Goal: Obtain resource: Obtain resource

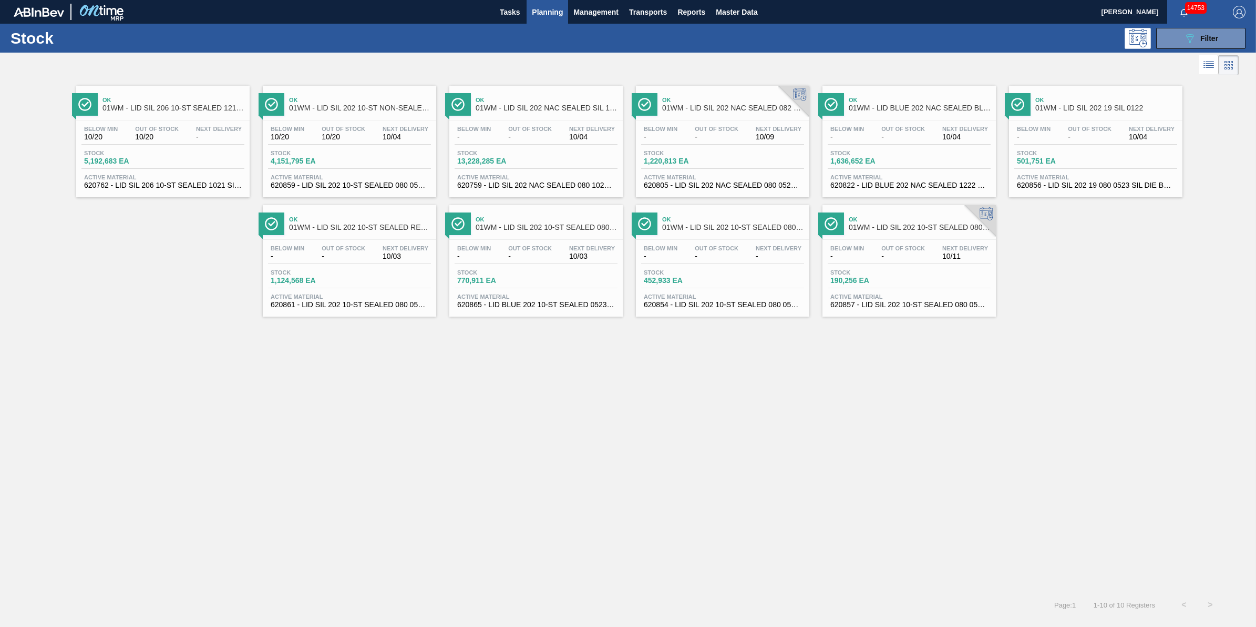
click at [915, 127] on span "Out Of Stock" at bounding box center [903, 129] width 44 height 6
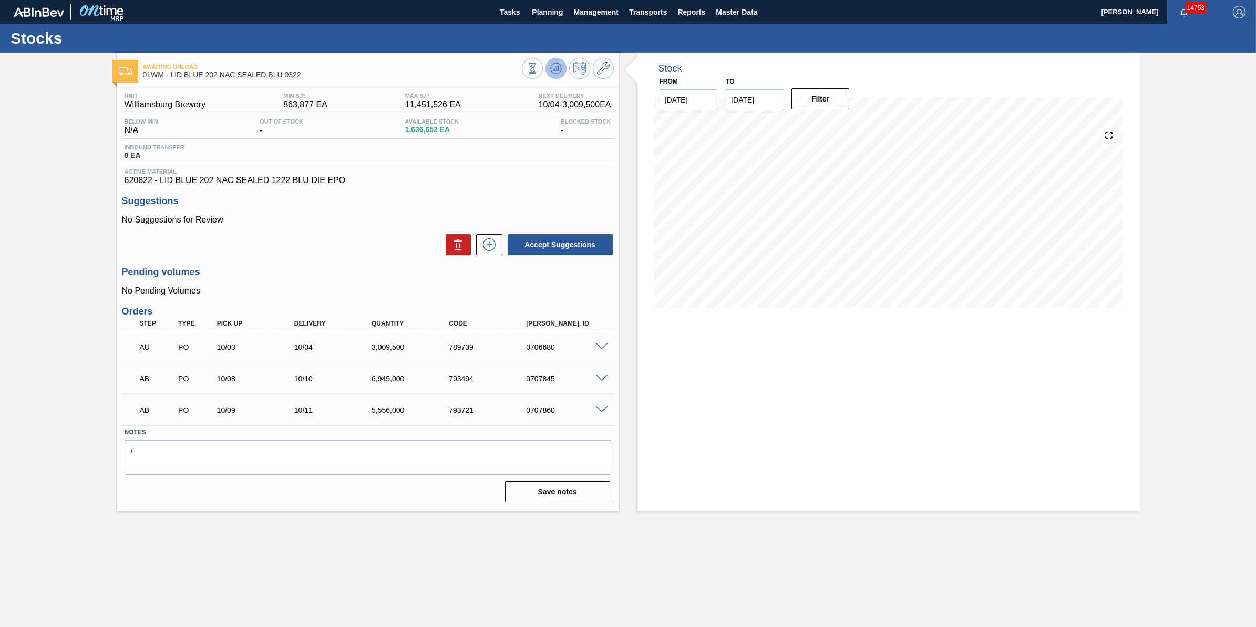
click at [554, 66] on icon at bounding box center [556, 68] width 13 height 13
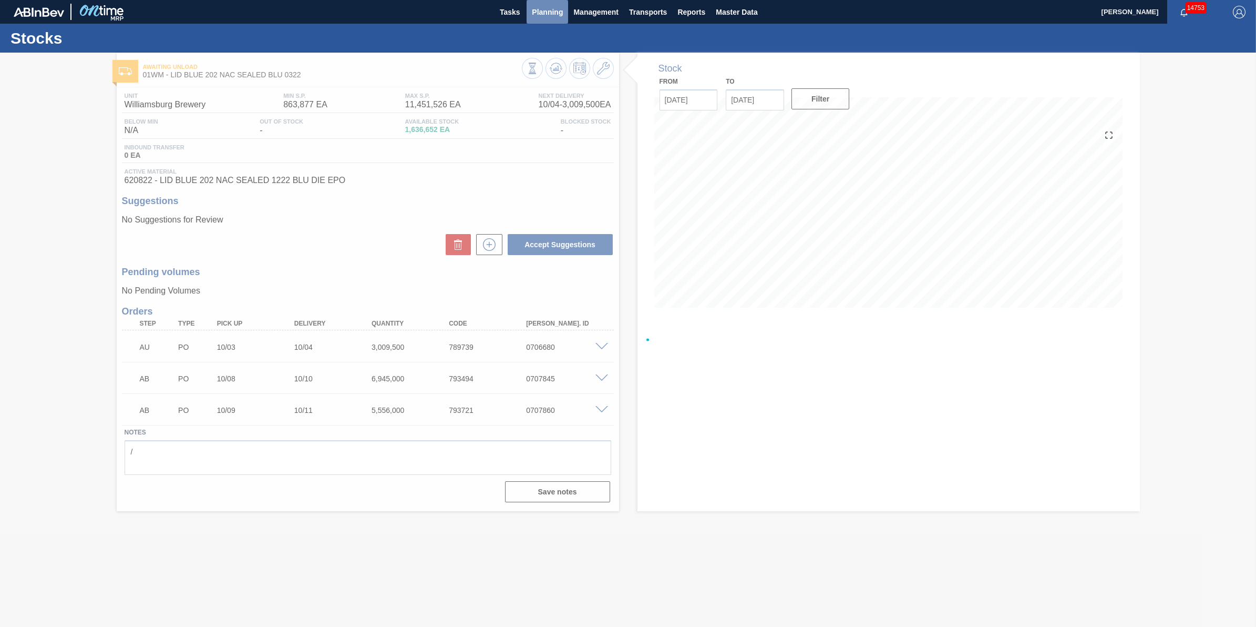
click at [562, 11] on span "Planning" at bounding box center [547, 12] width 31 height 13
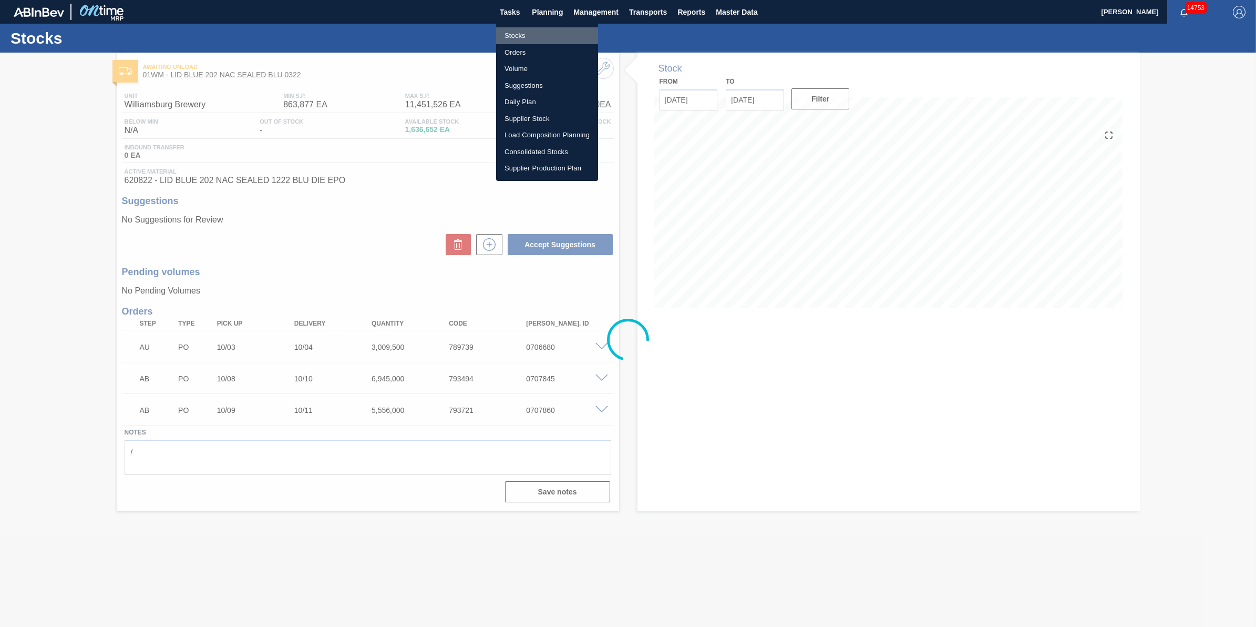
click at [557, 42] on li "Stocks" at bounding box center [547, 35] width 102 height 17
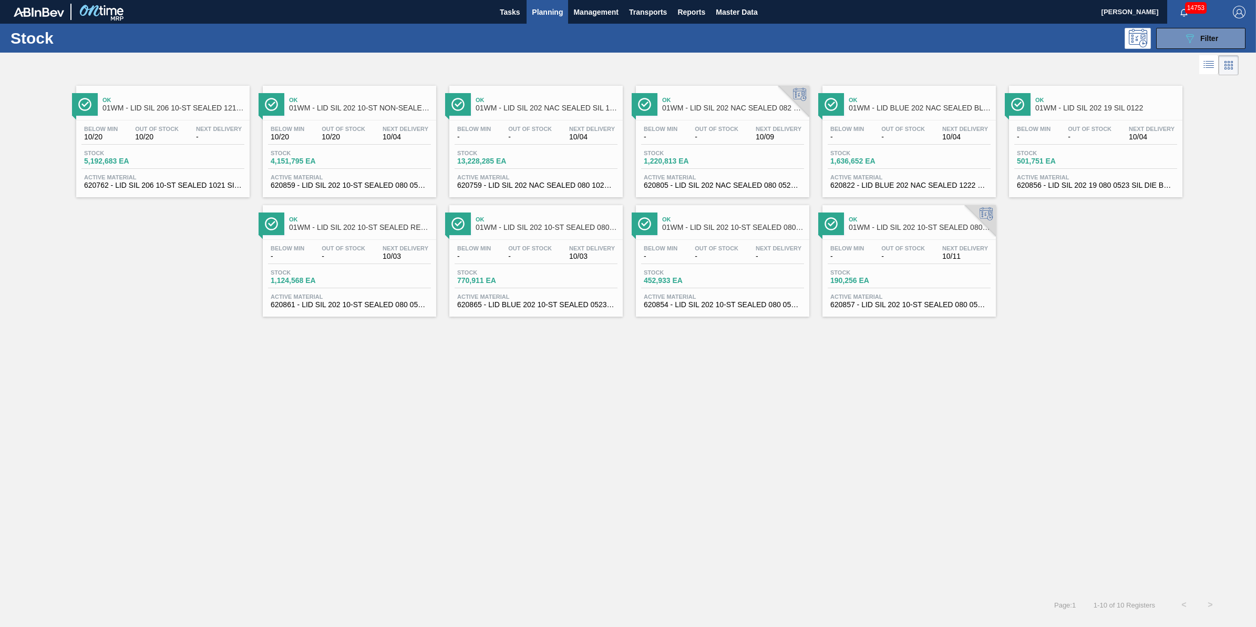
click at [547, 17] on span "Planning" at bounding box center [547, 12] width 31 height 13
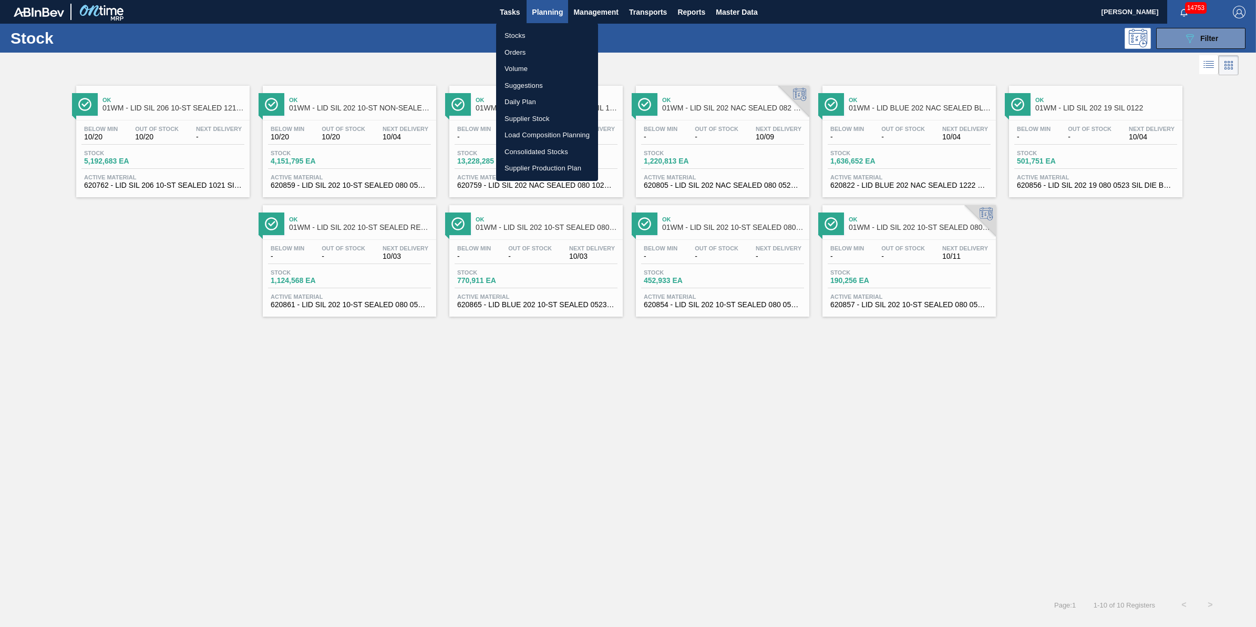
click at [548, 27] on li "Stocks" at bounding box center [547, 35] width 102 height 17
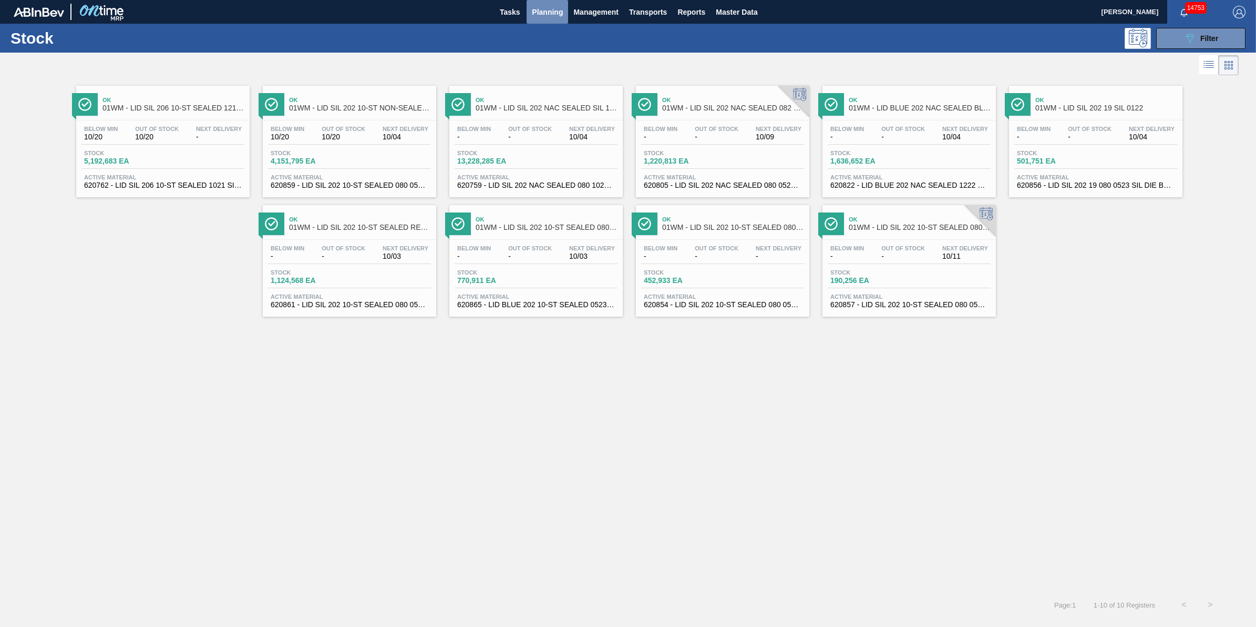
click at [553, 17] on span "Planning" at bounding box center [547, 12] width 31 height 13
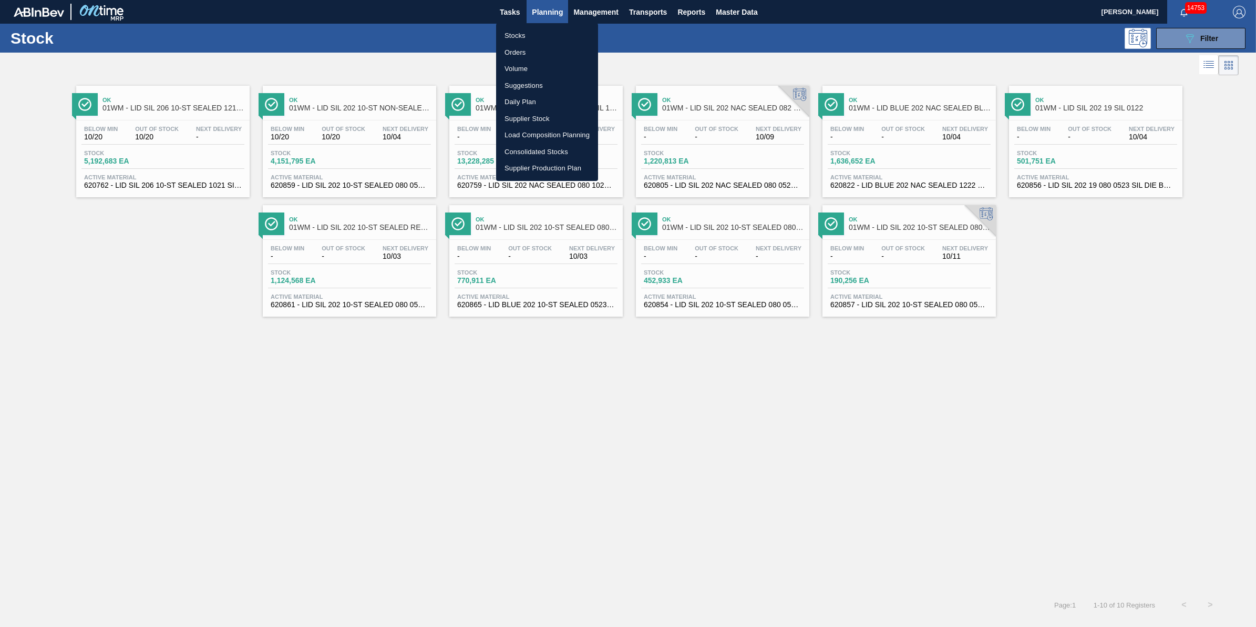
click at [548, 39] on li "Stocks" at bounding box center [547, 35] width 102 height 17
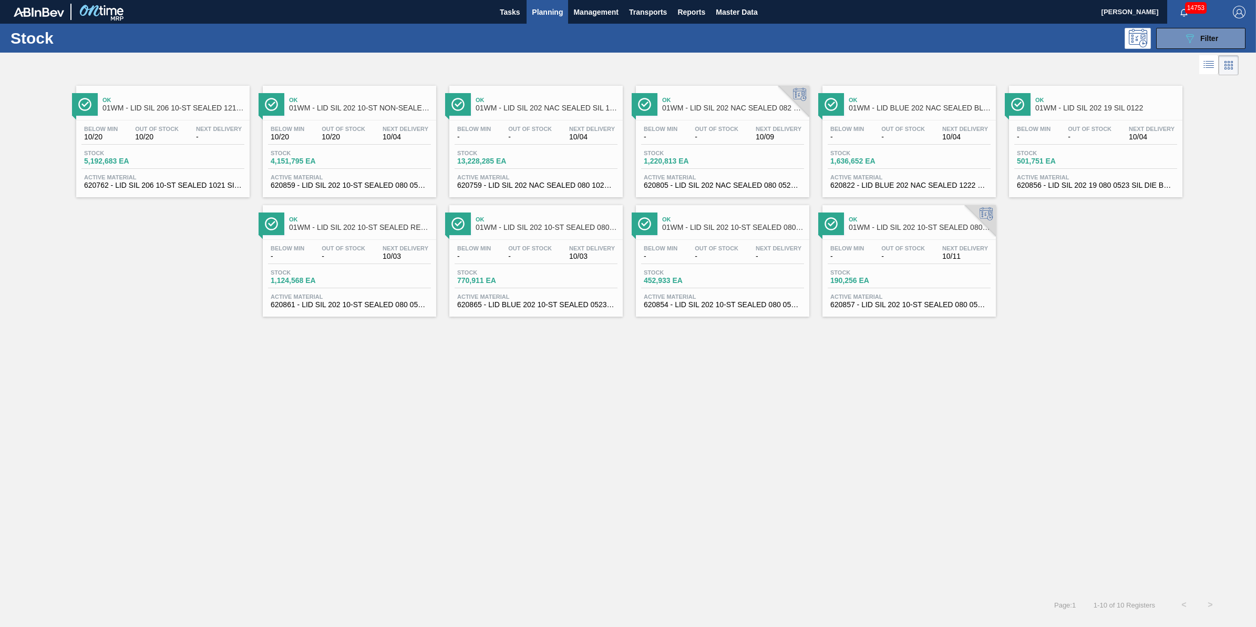
click at [502, 24] on div "Stock 089F7B8B-B2A5-4AFE-B5C0-19BA573D28AC Filter" at bounding box center [628, 38] width 1256 height 29
click at [505, 22] on button "Tasks" at bounding box center [510, 12] width 34 height 24
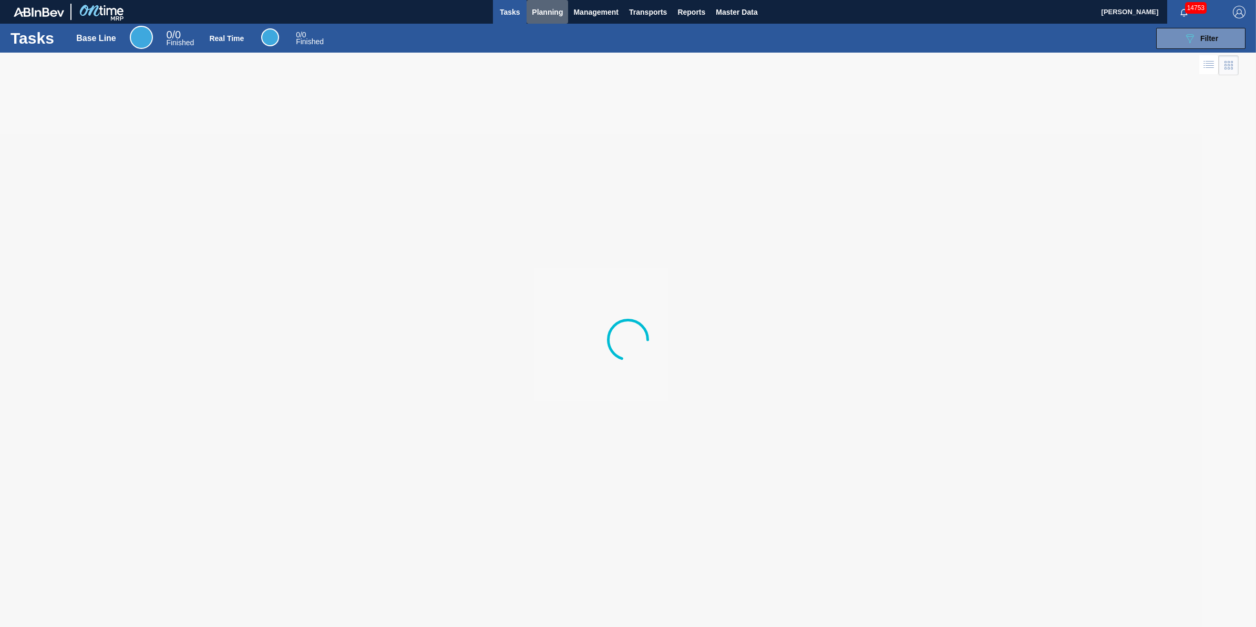
drag, startPoint x: 537, startPoint y: 19, endPoint x: 536, endPoint y: 32, distance: 13.2
click at [537, 19] on button "Planning" at bounding box center [548, 12] width 42 height 24
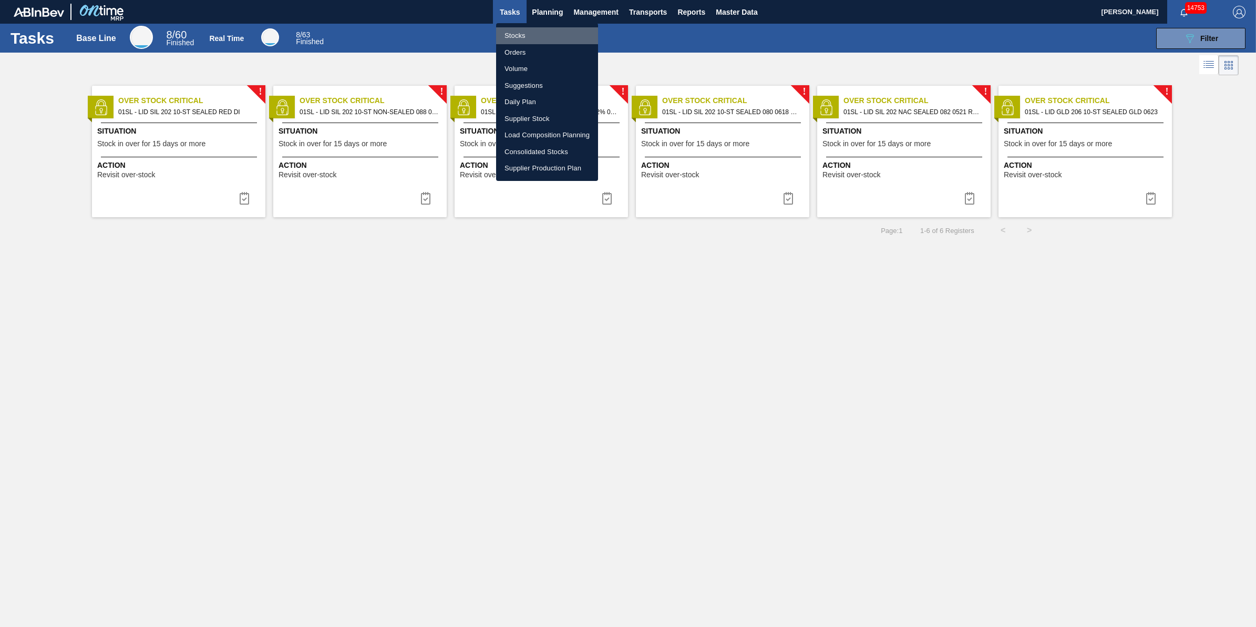
click at [536, 35] on li "Stocks" at bounding box center [547, 35] width 102 height 17
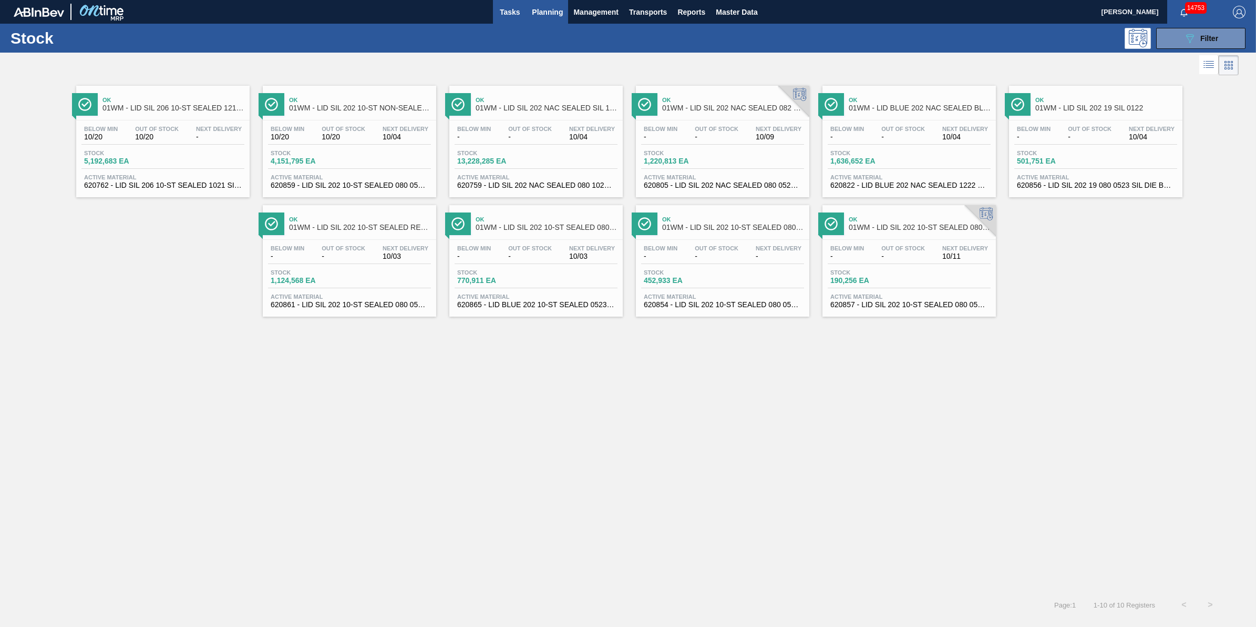
click at [509, 22] on button "Tasks" at bounding box center [510, 12] width 34 height 24
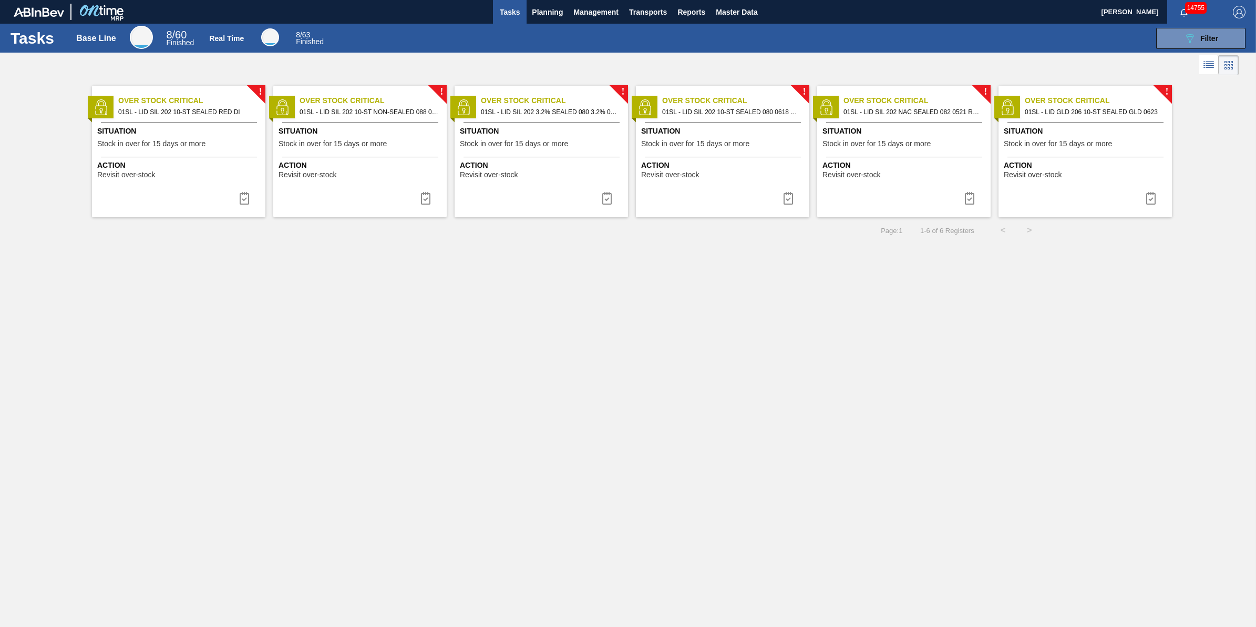
click at [514, 9] on span "Tasks" at bounding box center [509, 12] width 23 height 13
click at [548, 17] on span "Planning" at bounding box center [547, 12] width 31 height 13
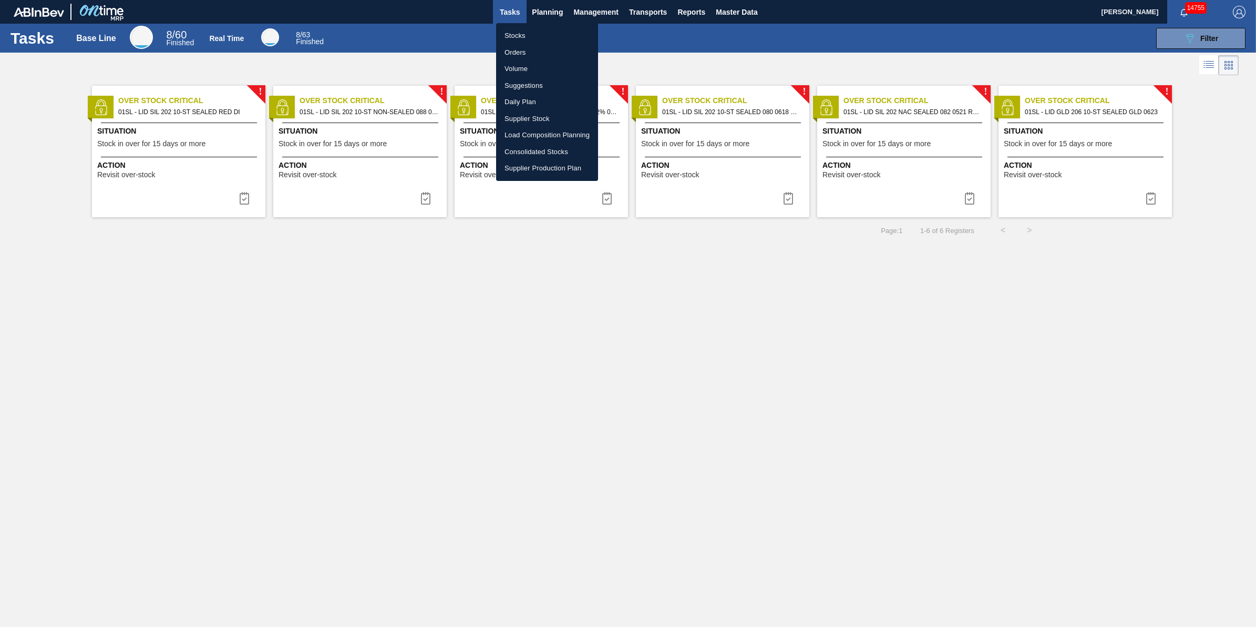
click at [546, 30] on li "Stocks" at bounding box center [547, 35] width 102 height 17
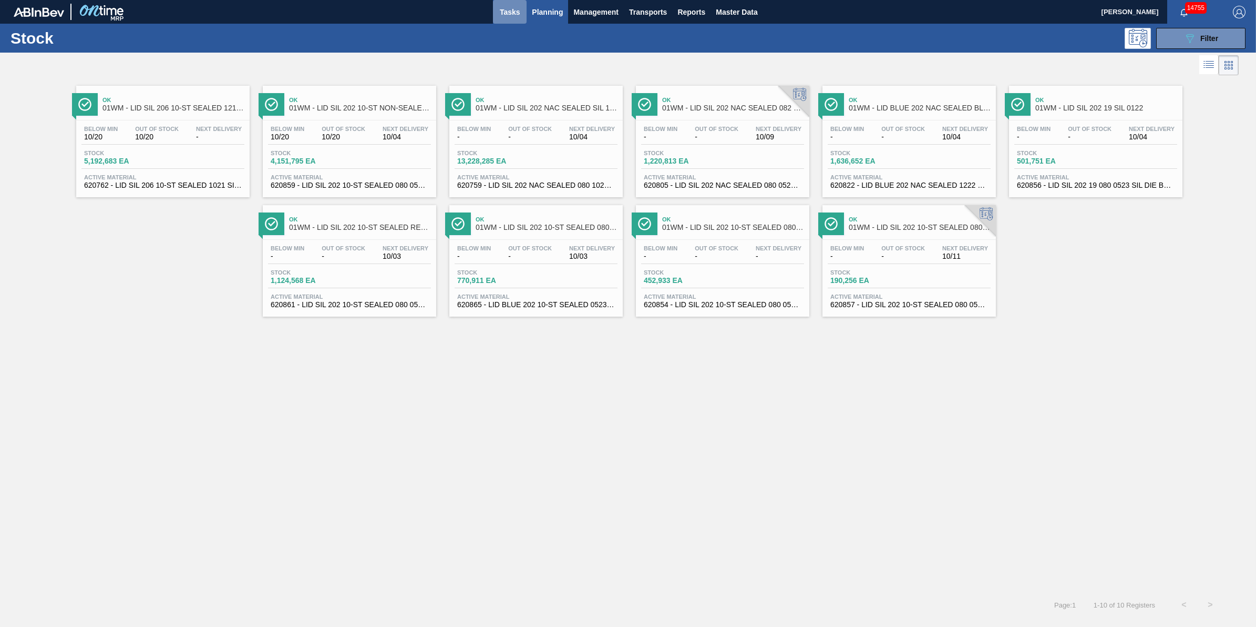
click at [513, 17] on span "Tasks" at bounding box center [509, 12] width 23 height 13
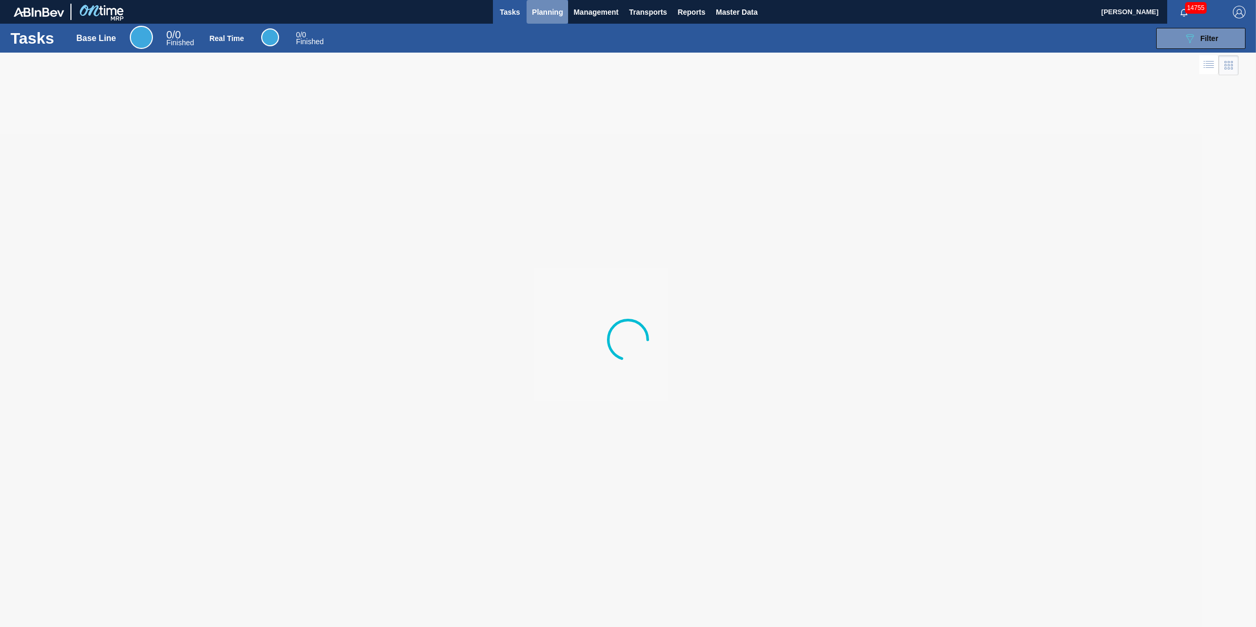
click at [531, 18] on button "Planning" at bounding box center [548, 12] width 42 height 24
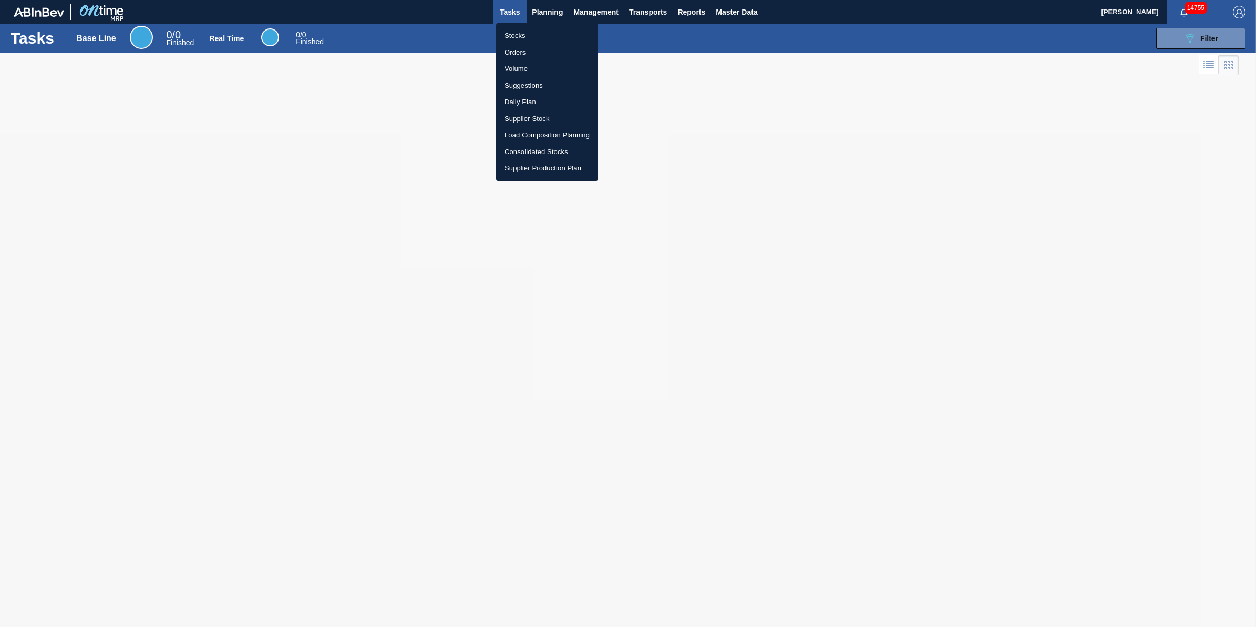
click at [535, 39] on li "Stocks" at bounding box center [547, 35] width 102 height 17
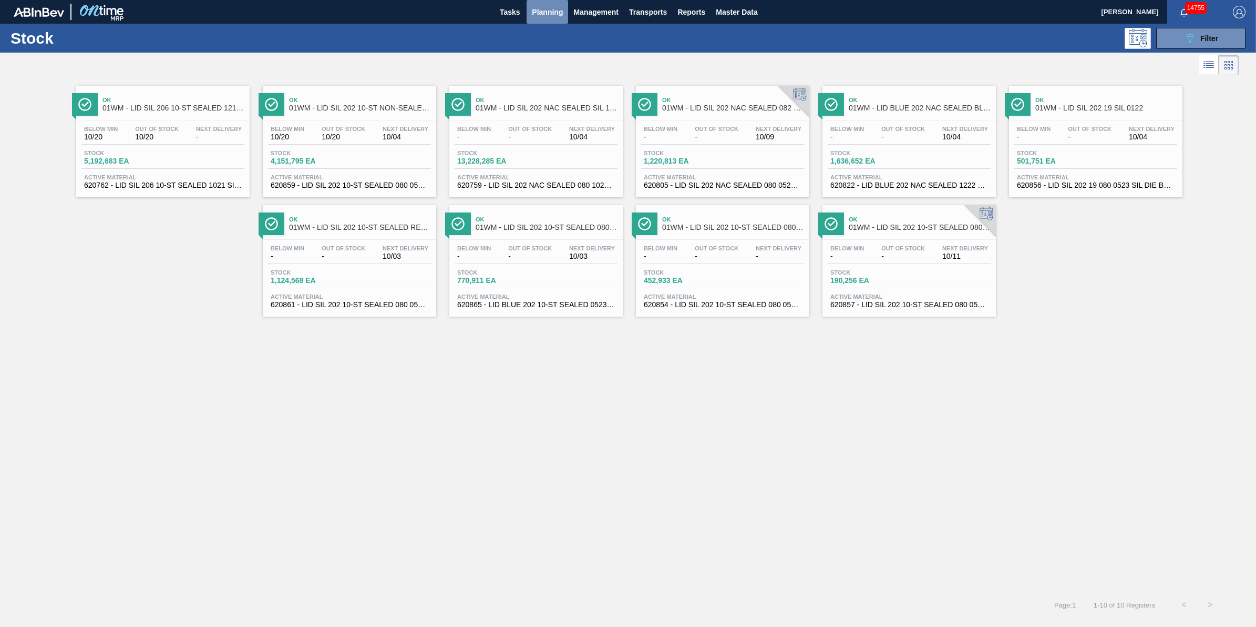
drag, startPoint x: 547, startPoint y: 21, endPoint x: 546, endPoint y: 29, distance: 8.0
click at [547, 21] on button "Planning" at bounding box center [548, 12] width 42 height 24
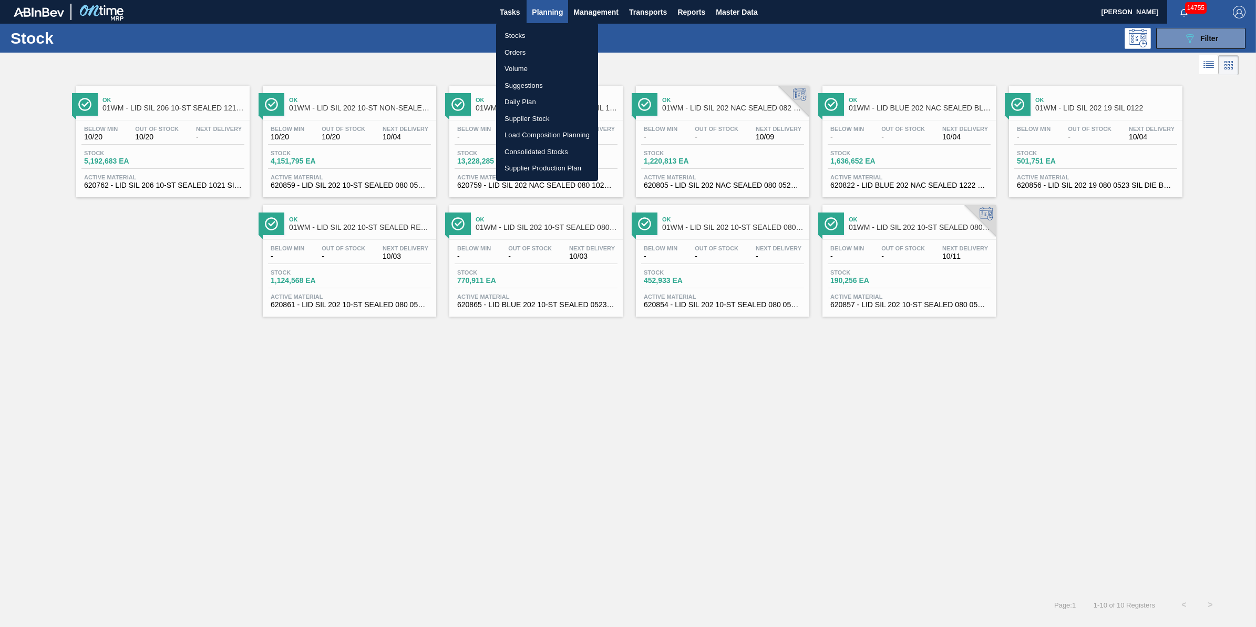
click at [546, 37] on li "Stocks" at bounding box center [547, 35] width 102 height 17
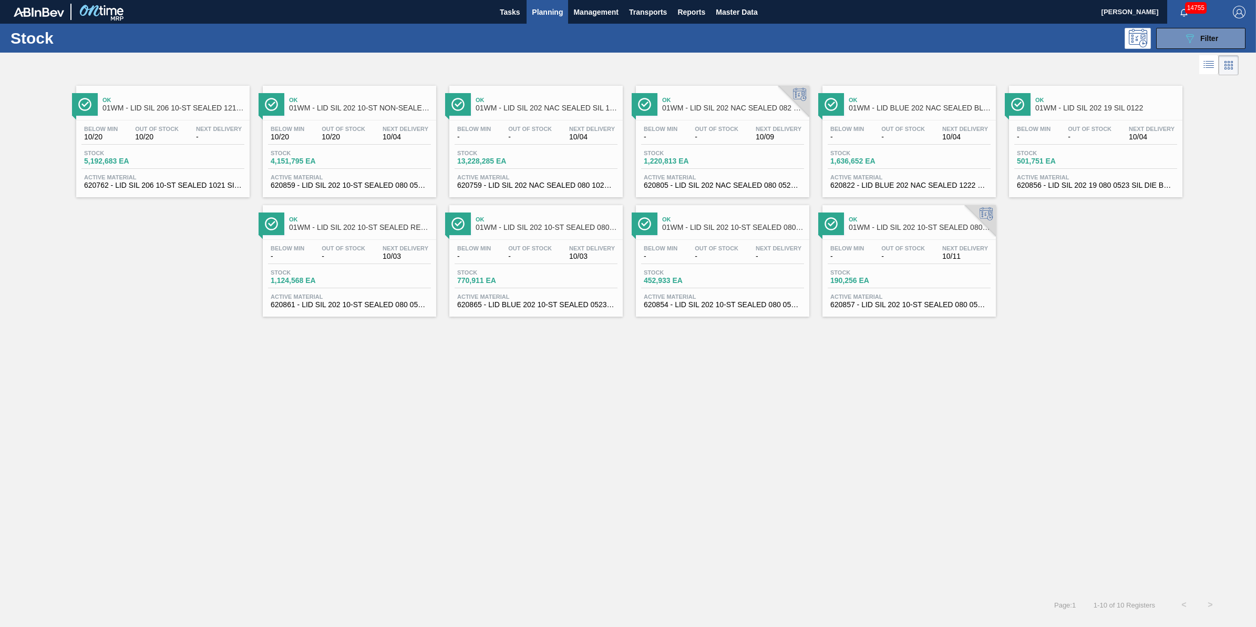
click at [532, 16] on span "Planning" at bounding box center [547, 12] width 31 height 13
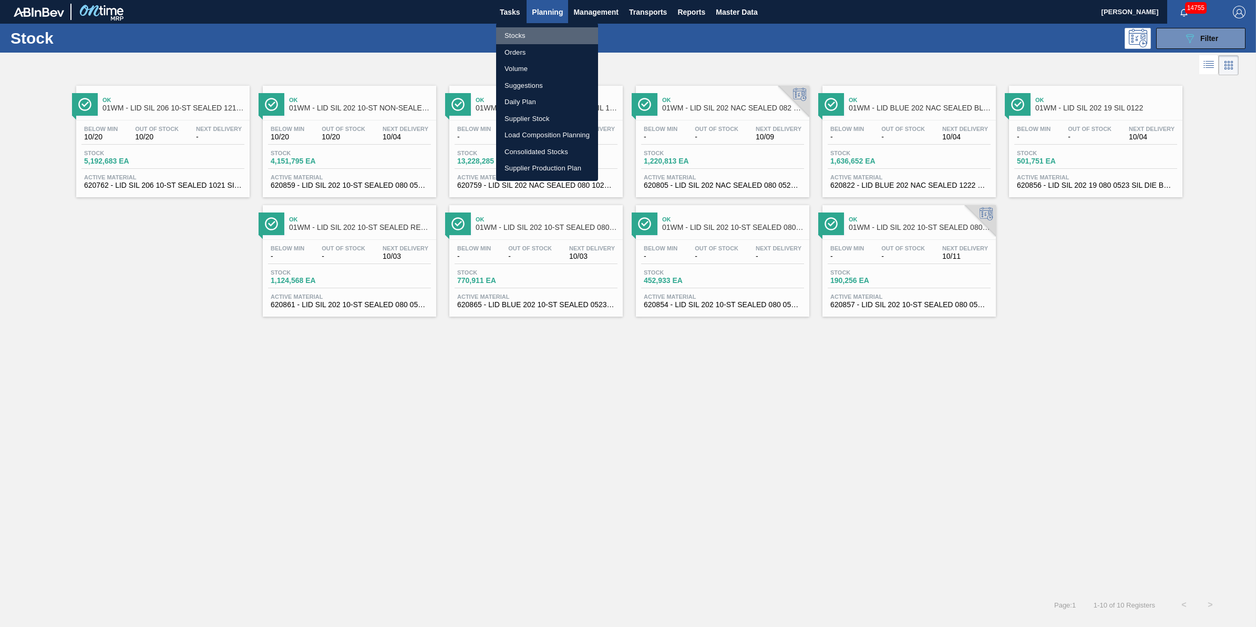
click at [532, 33] on li "Stocks" at bounding box center [547, 35] width 102 height 17
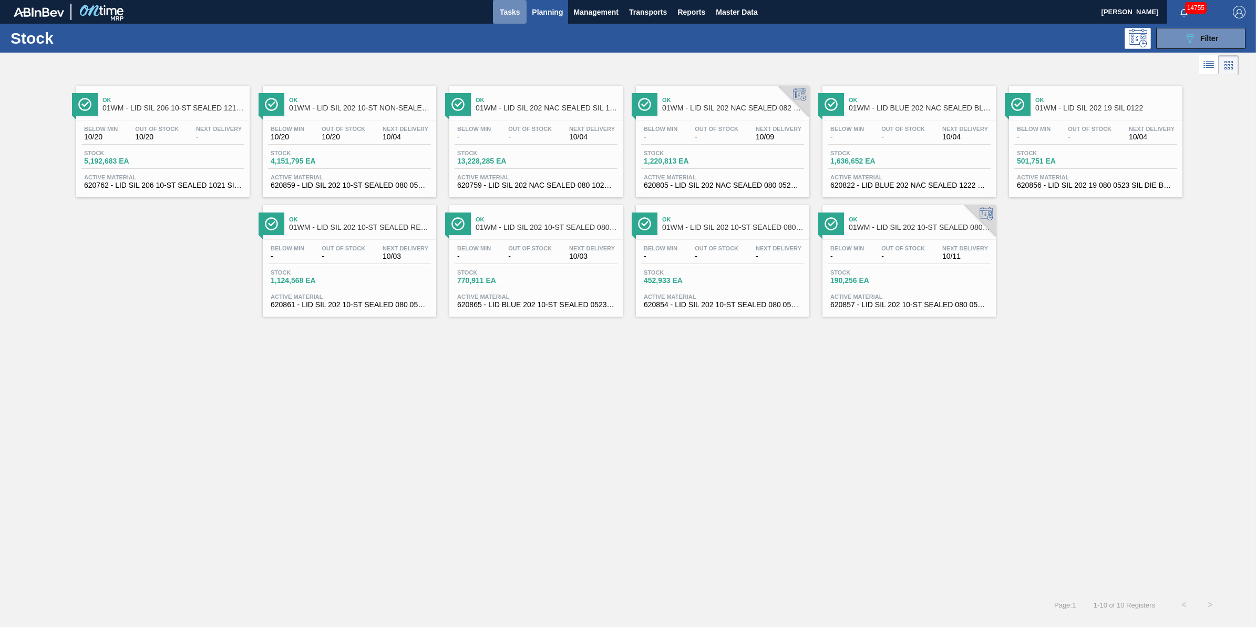
click at [520, 11] on span "Tasks" at bounding box center [509, 12] width 23 height 13
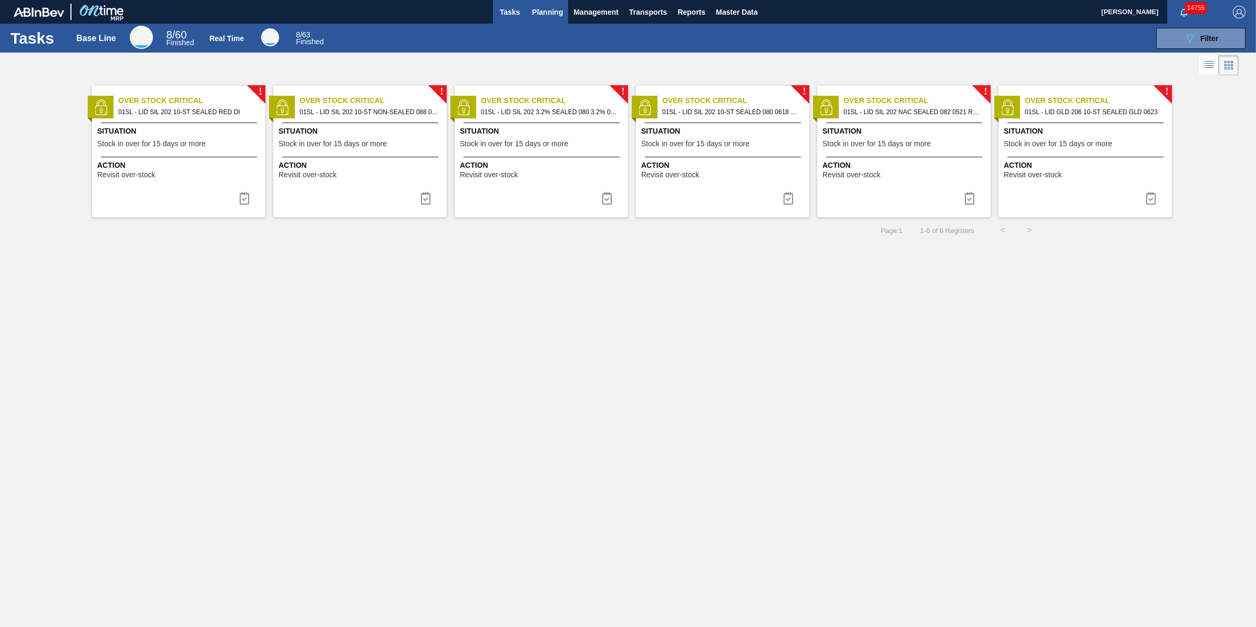
click at [549, 9] on span "Planning" at bounding box center [547, 12] width 31 height 13
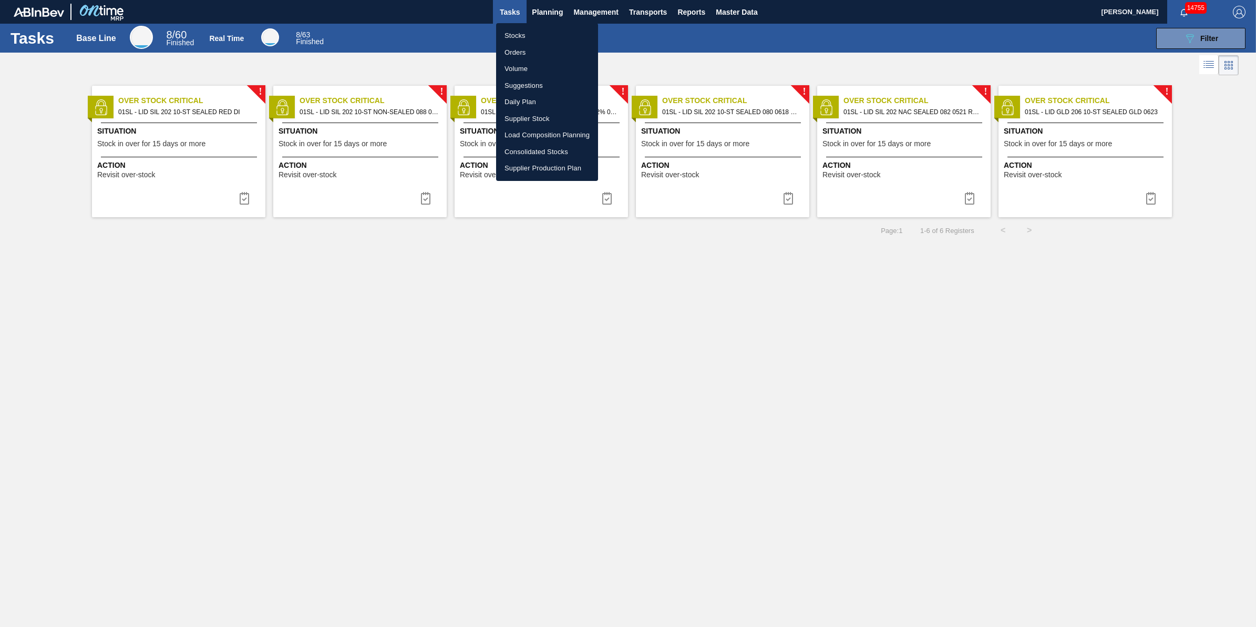
click at [548, 24] on ul "Stocks Orders Volume Suggestions Daily Plan Supplier Stock Load Composition Pla…" at bounding box center [547, 102] width 102 height 158
click at [548, 35] on li "Stocks" at bounding box center [547, 35] width 102 height 17
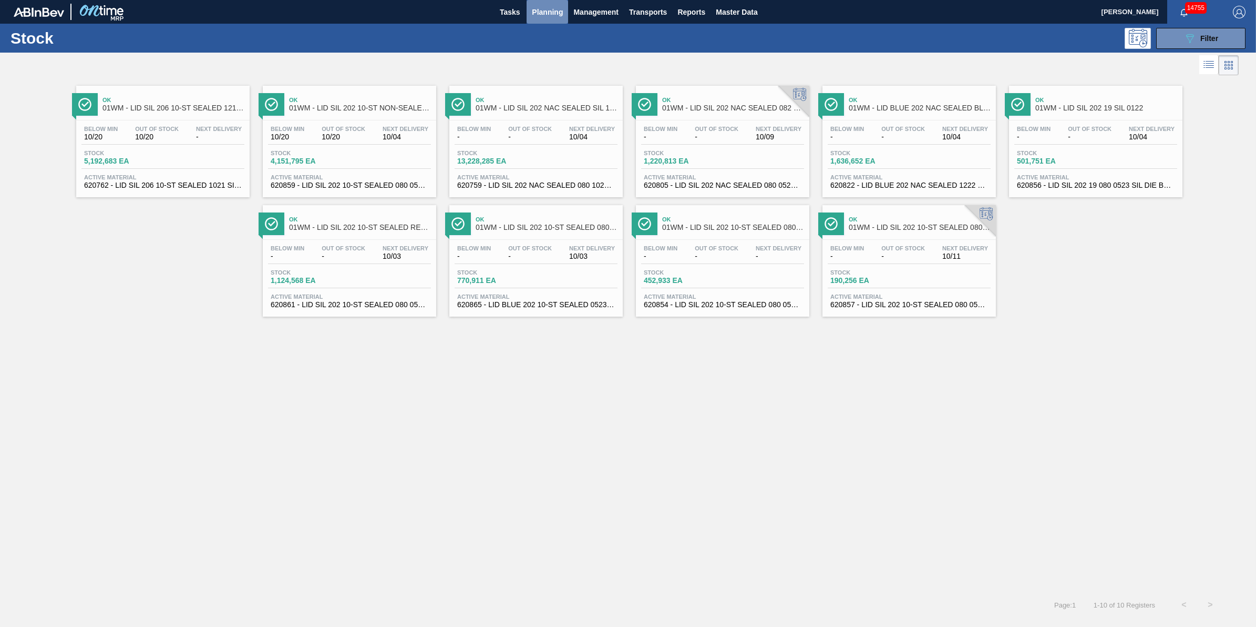
click at [550, 21] on button "Planning" at bounding box center [548, 12] width 42 height 24
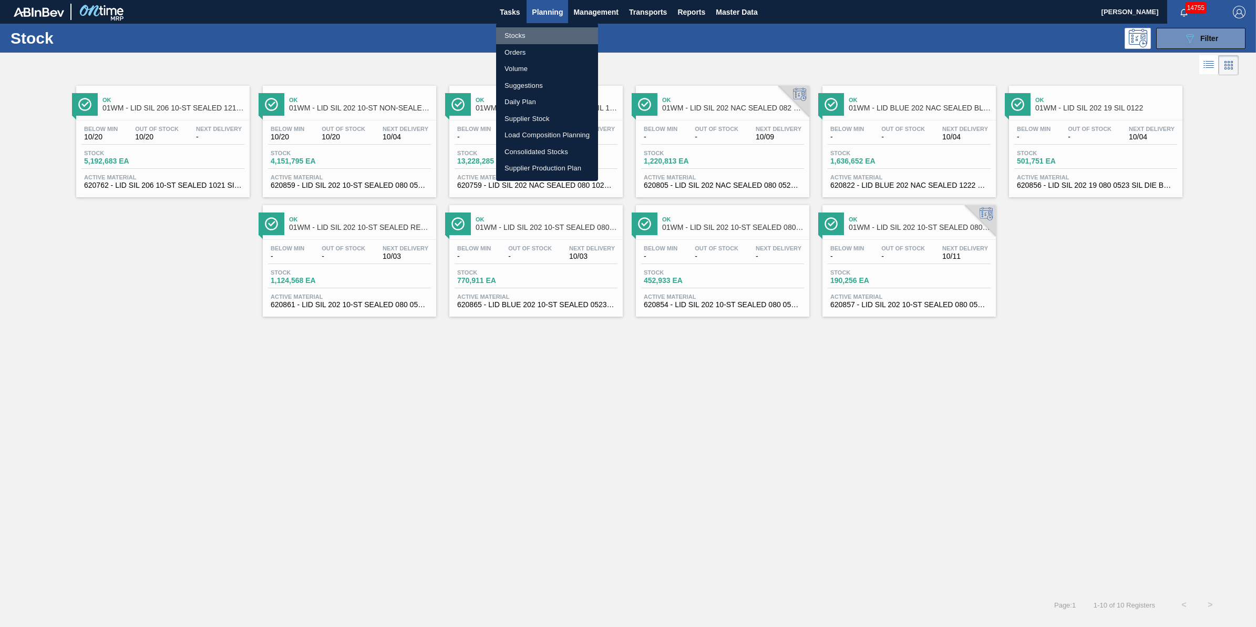
click at [549, 35] on li "Stocks" at bounding box center [547, 35] width 102 height 17
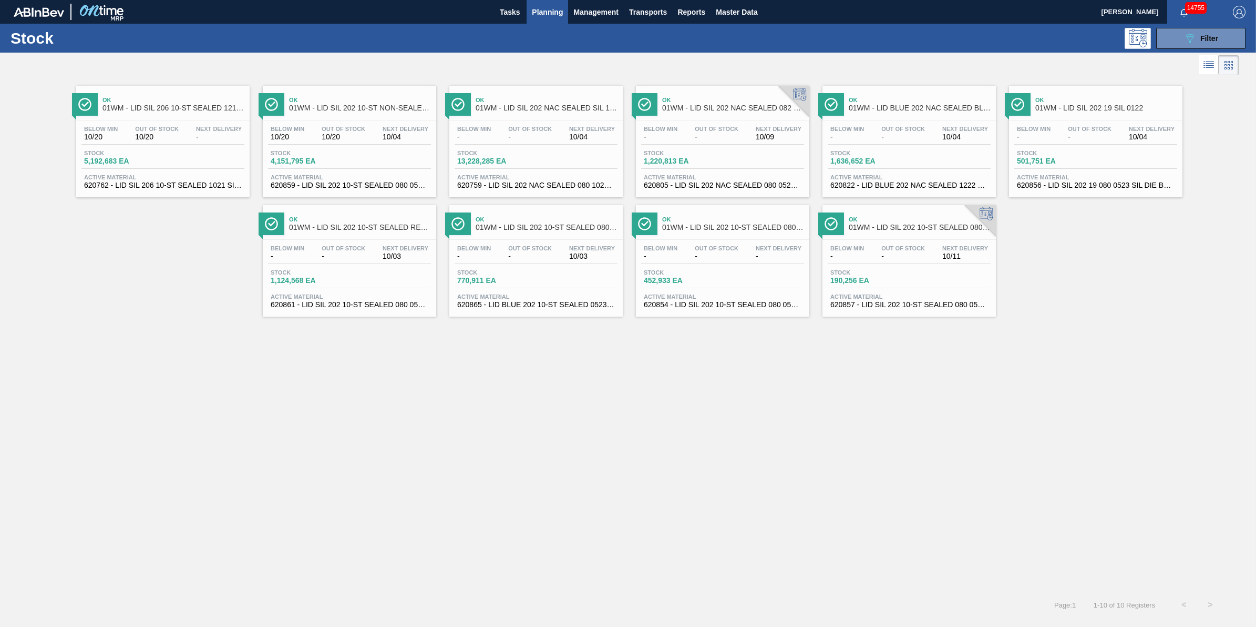
click at [552, 23] on button "Planning" at bounding box center [548, 12] width 42 height 24
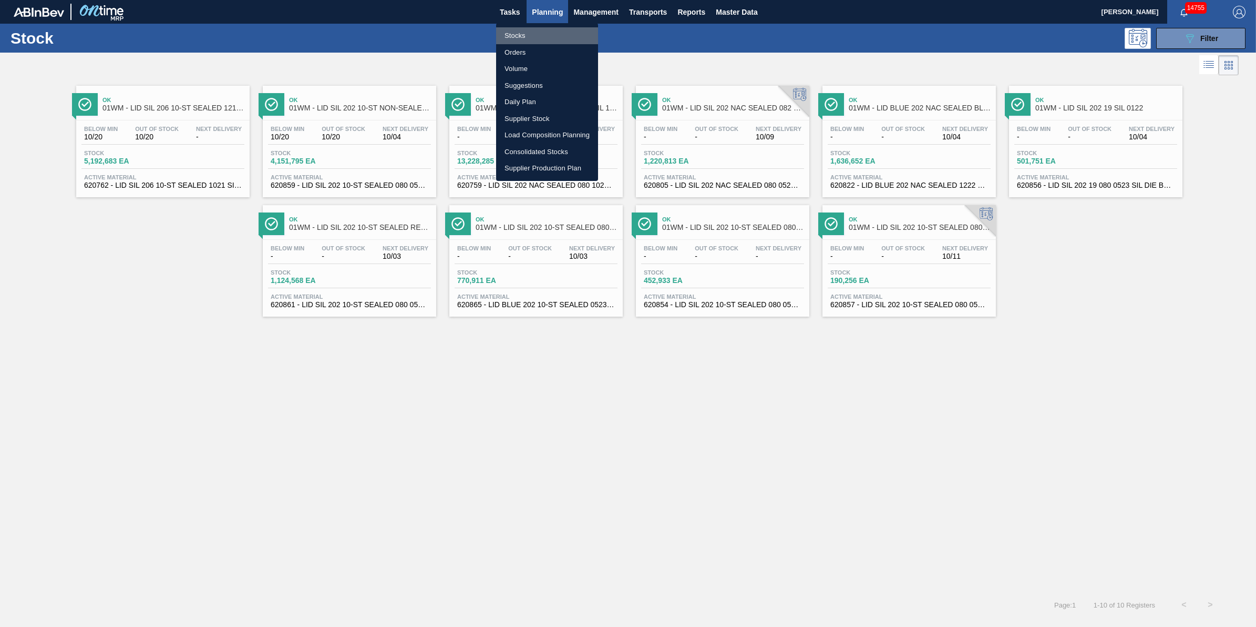
click at [548, 35] on li "Stocks" at bounding box center [547, 35] width 102 height 17
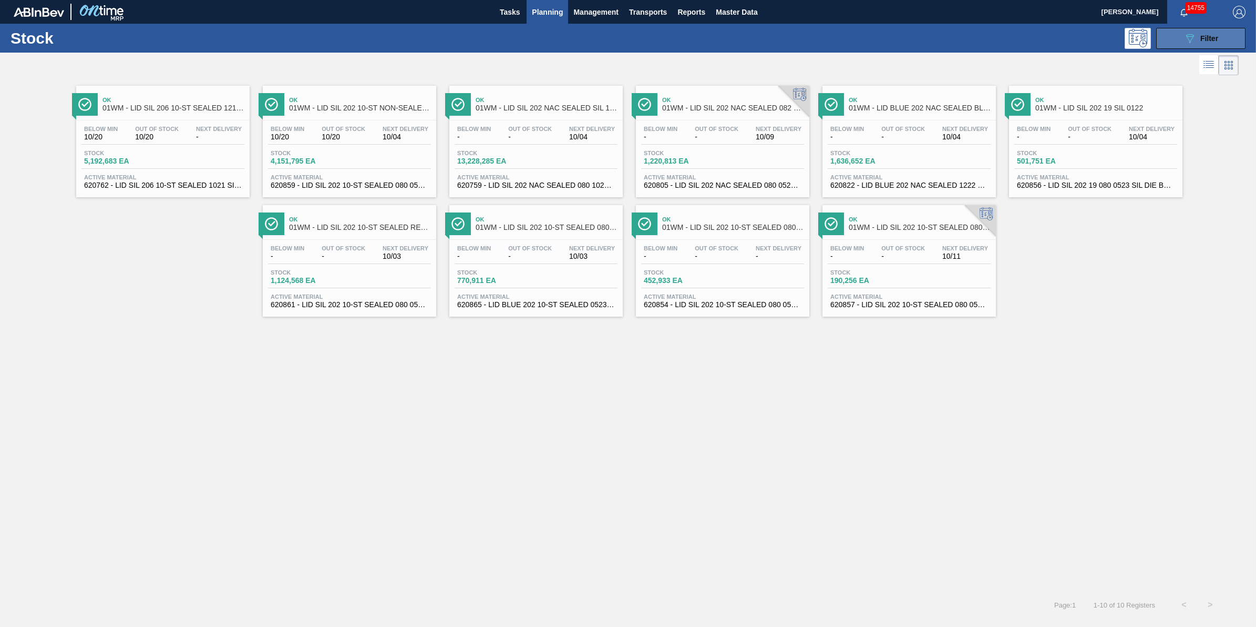
drag, startPoint x: 1202, startPoint y: 43, endPoint x: 1206, endPoint y: 38, distance: 6.7
click at [1202, 43] on div "089F7B8B-B2A5-4AFE-B5C0-19BA573D28AC Filter" at bounding box center [1201, 38] width 35 height 13
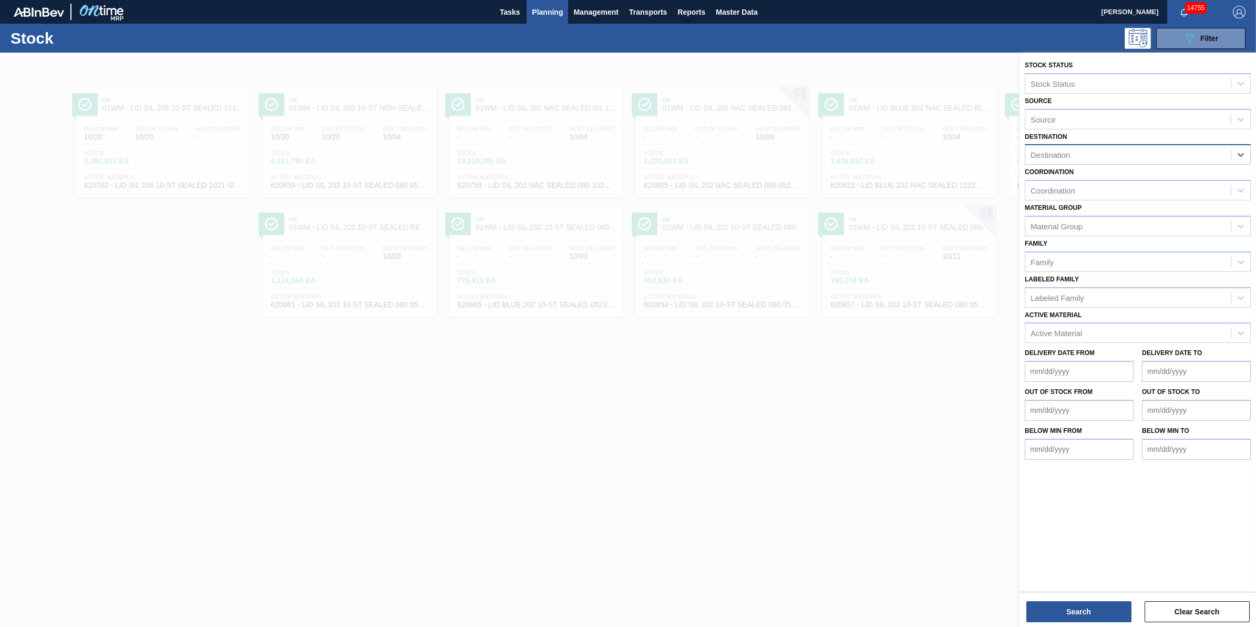
click at [1211, 158] on div "Destination" at bounding box center [1128, 154] width 206 height 15
drag, startPoint x: 833, startPoint y: 486, endPoint x: 1009, endPoint y: 255, distance: 290.2
click at [839, 485] on div at bounding box center [628, 366] width 1256 height 627
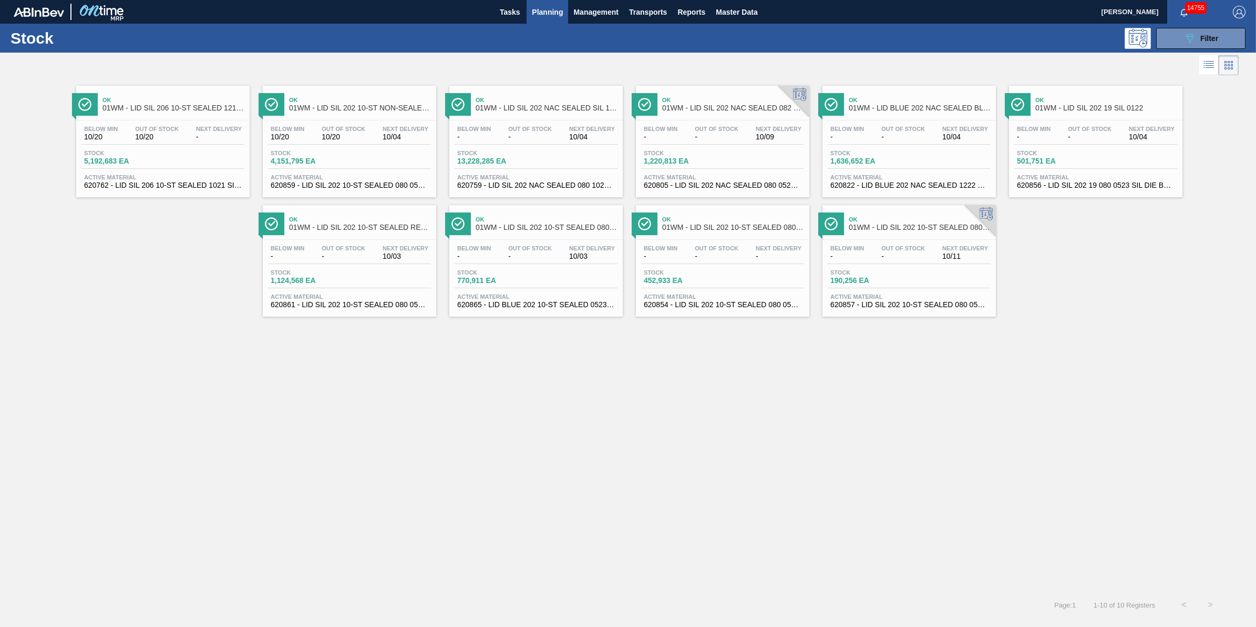
click at [545, 11] on span "Planning" at bounding box center [547, 12] width 31 height 13
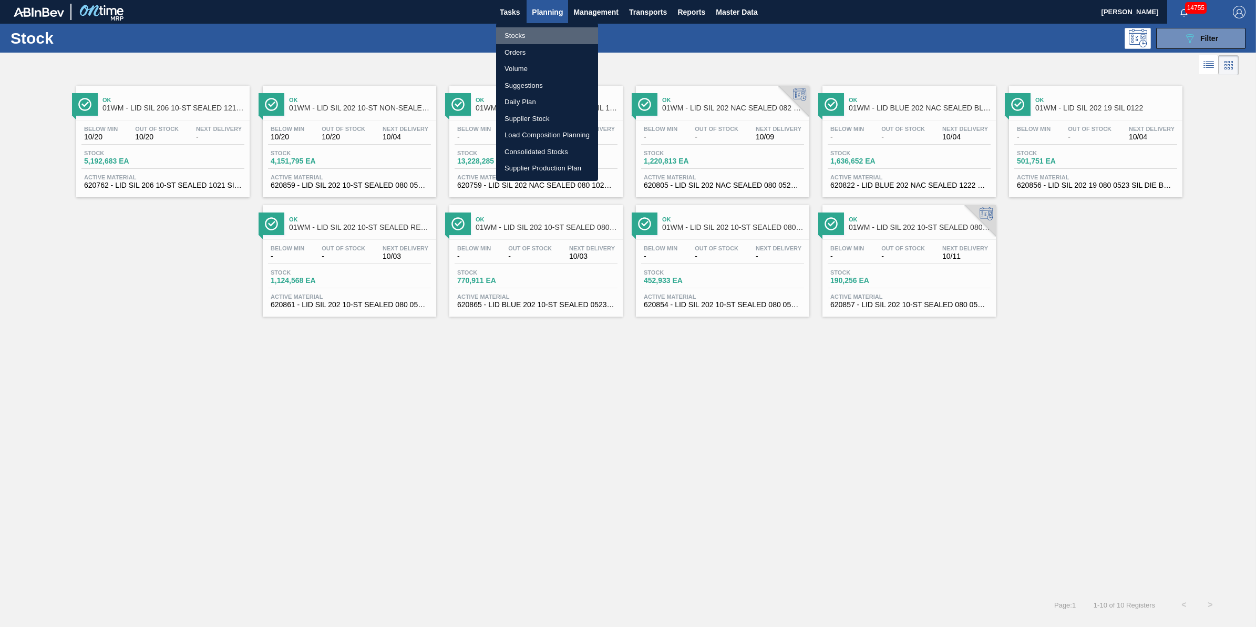
click at [537, 32] on li "Stocks" at bounding box center [547, 35] width 102 height 17
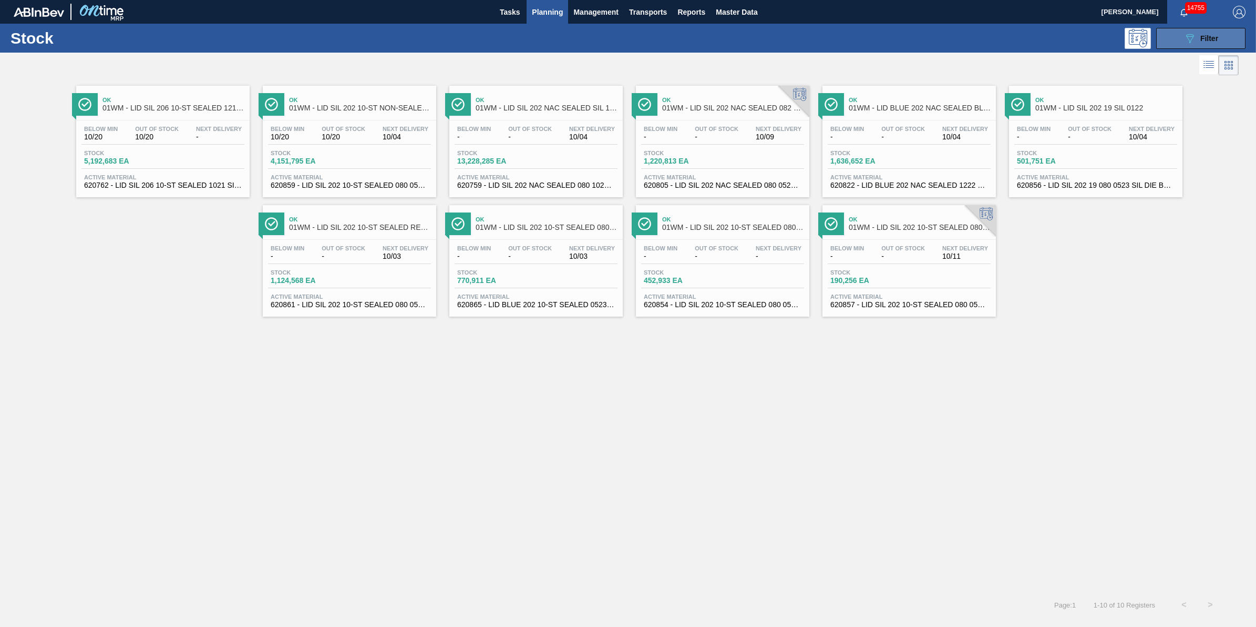
click at [1180, 47] on button "089F7B8B-B2A5-4AFE-B5C0-19BA573D28AC Filter" at bounding box center [1200, 38] width 89 height 21
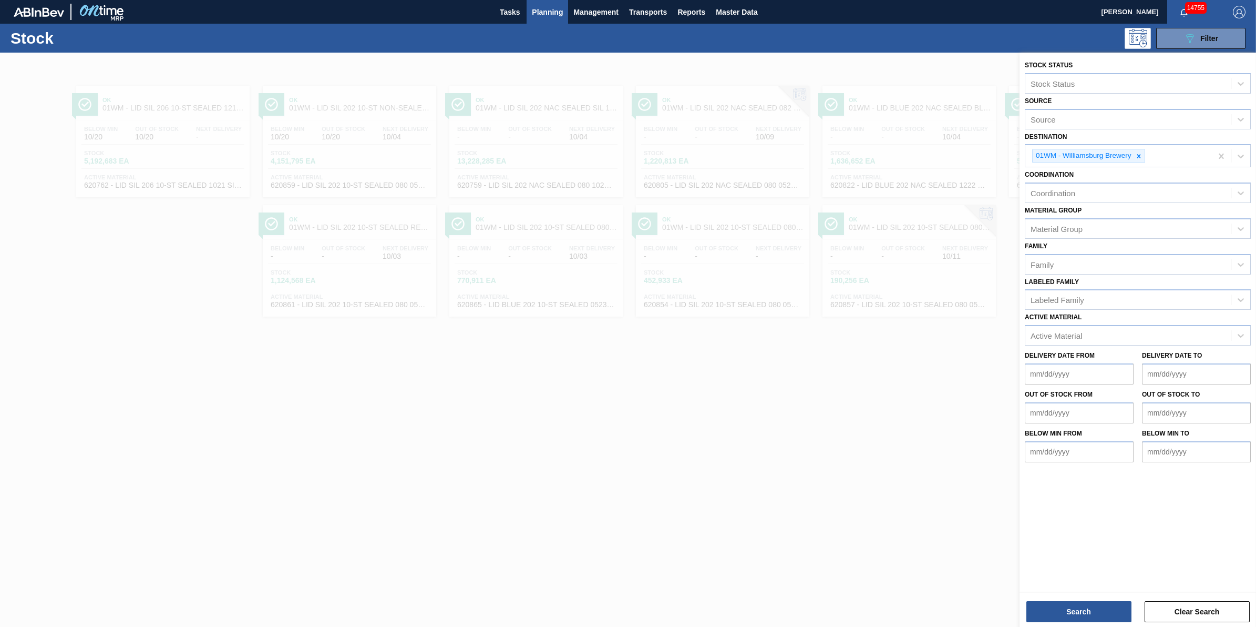
click at [433, 532] on div at bounding box center [628, 366] width 1256 height 627
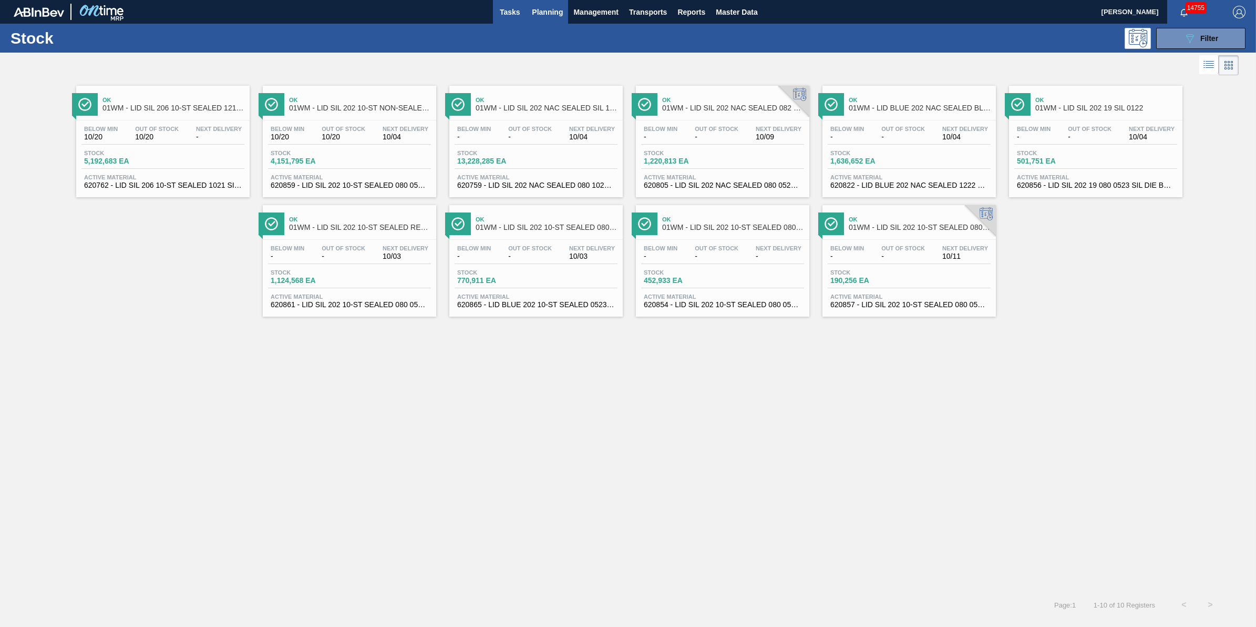
click at [519, 8] on span "Tasks" at bounding box center [509, 12] width 23 height 13
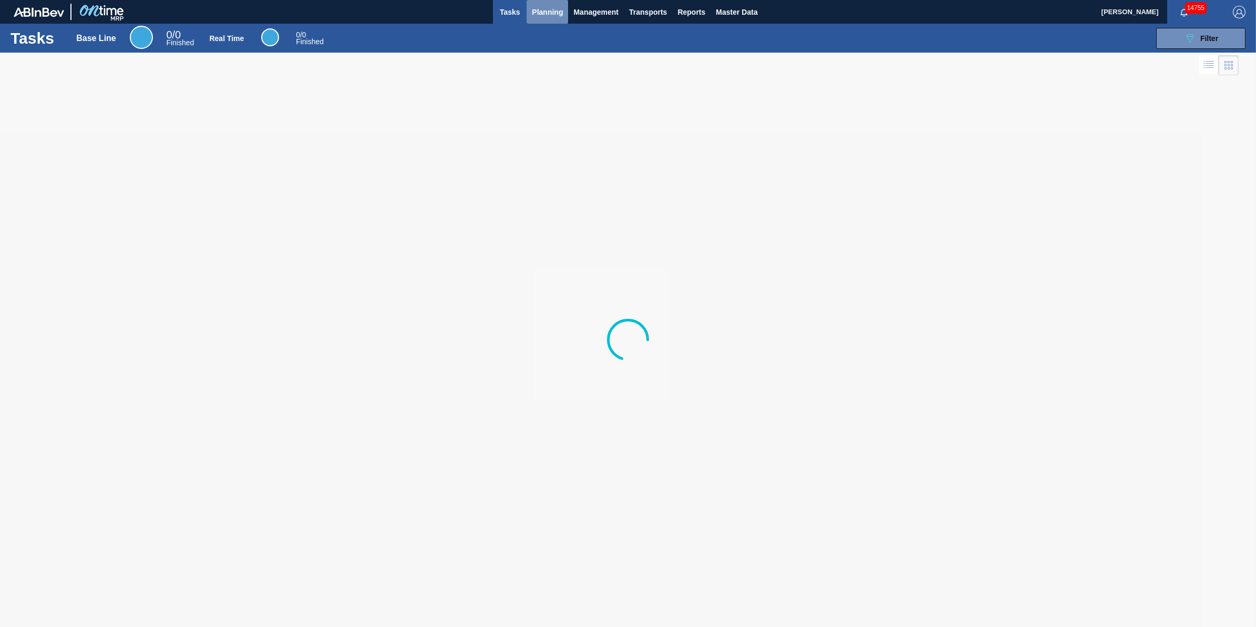
click at [534, 11] on span "Planning" at bounding box center [547, 12] width 31 height 13
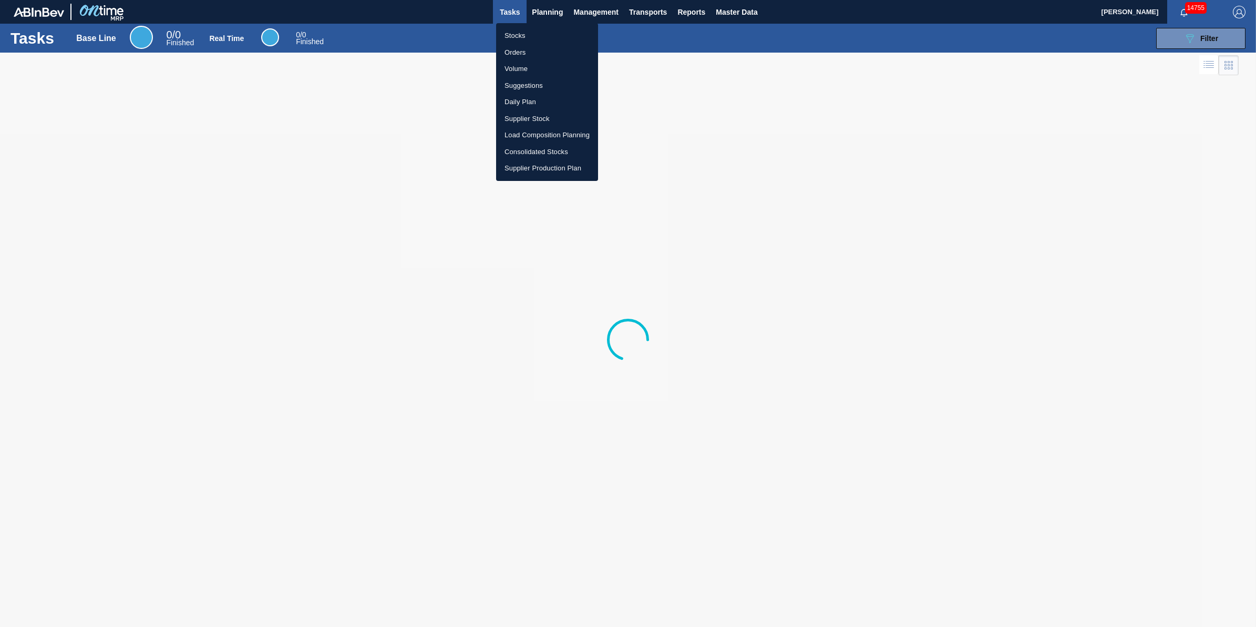
click at [529, 33] on li "Stocks" at bounding box center [547, 35] width 102 height 17
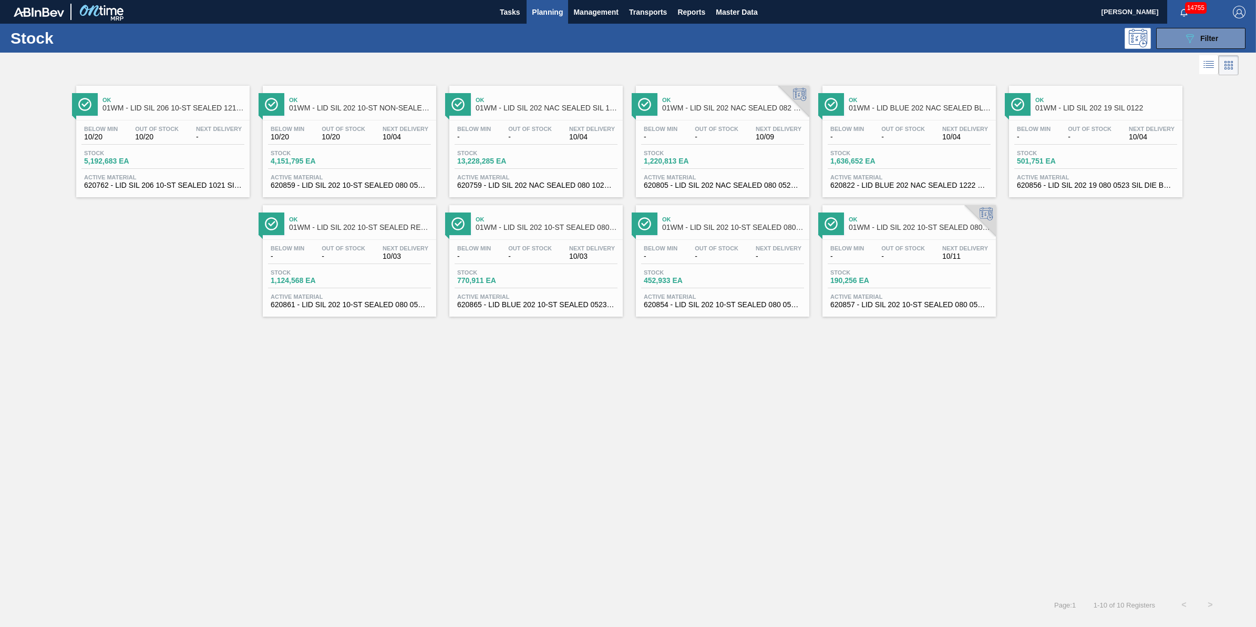
click at [540, 19] on button "Planning" at bounding box center [548, 12] width 42 height 24
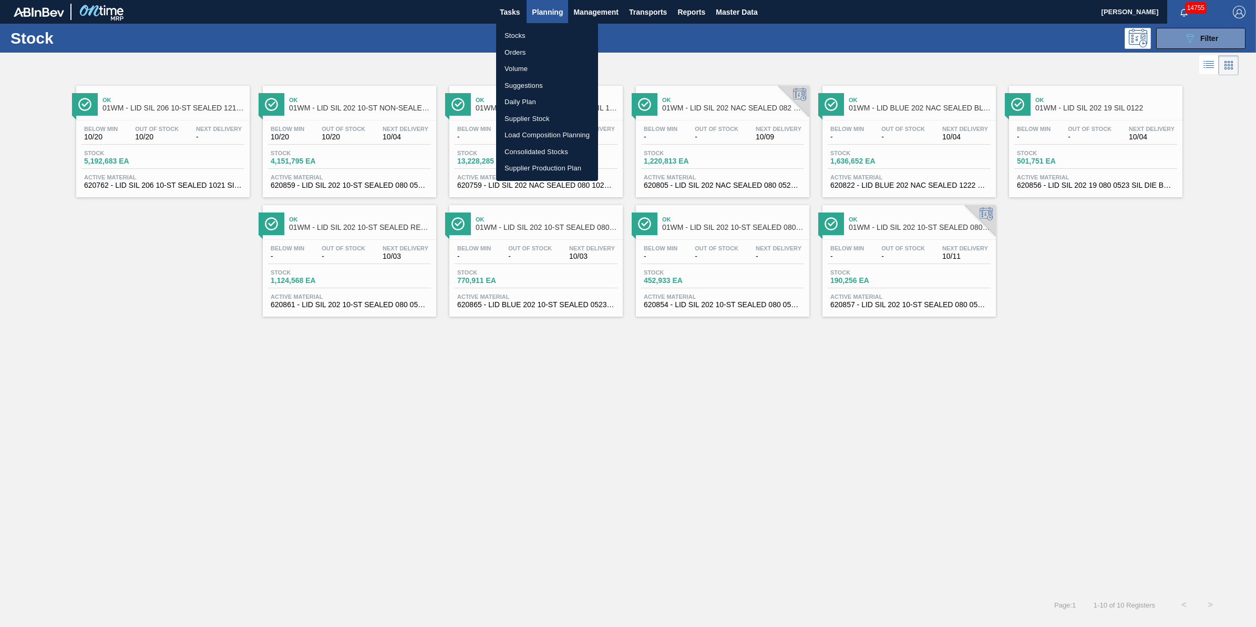
click at [540, 28] on li "Stocks" at bounding box center [547, 35] width 102 height 17
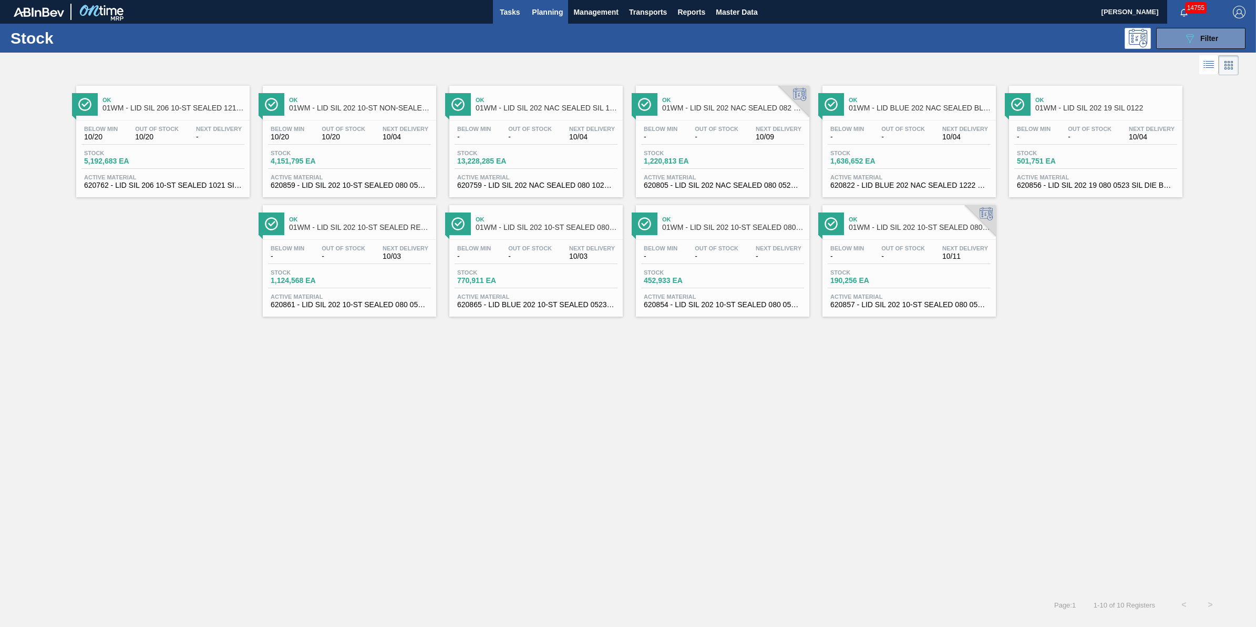
click at [516, 11] on span "Tasks" at bounding box center [509, 12] width 23 height 13
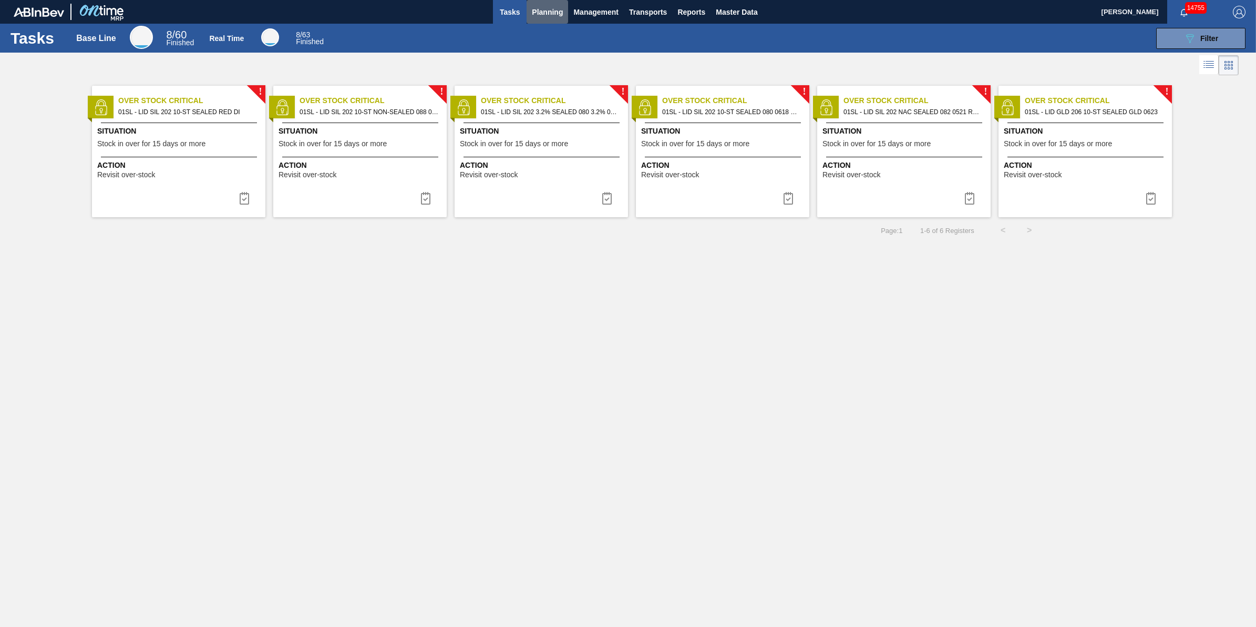
drag, startPoint x: 542, startPoint y: 19, endPoint x: 536, endPoint y: 33, distance: 15.3
click at [541, 18] on button "Planning" at bounding box center [548, 12] width 42 height 24
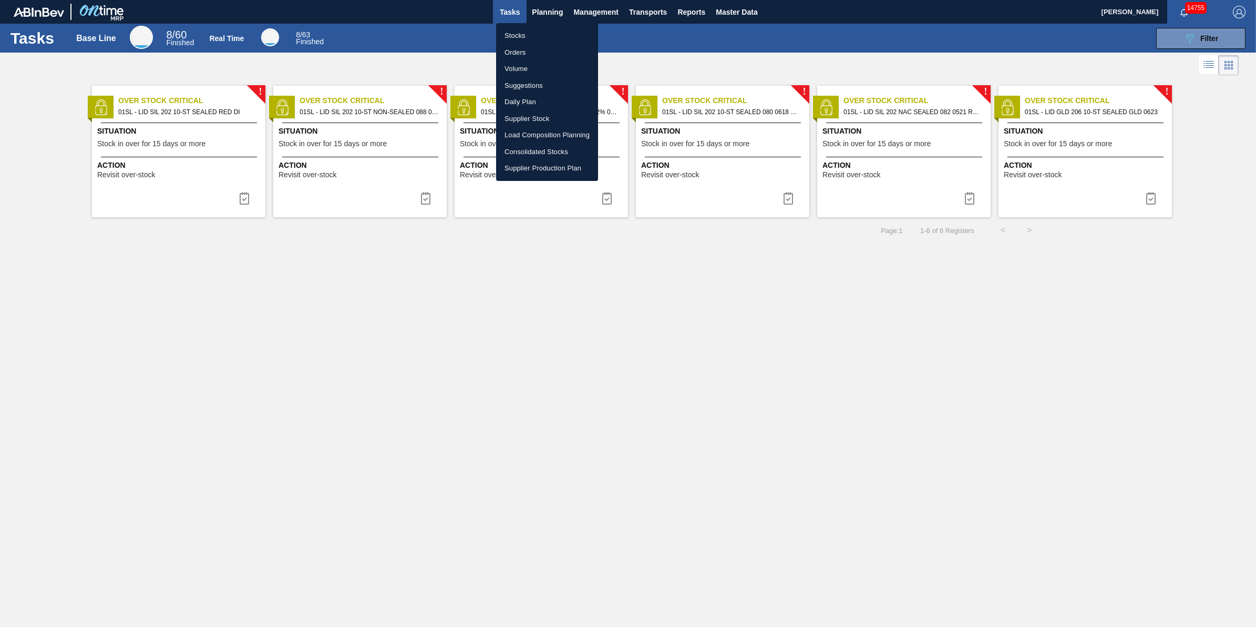
click at [536, 33] on li "Stocks" at bounding box center [547, 35] width 102 height 17
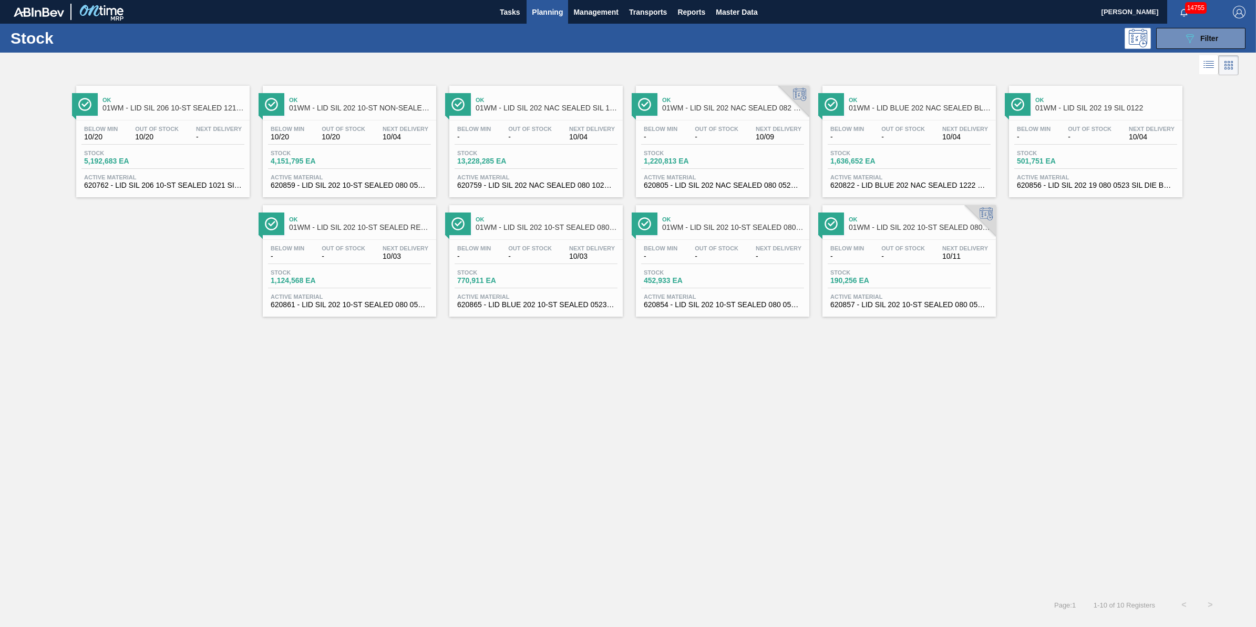
click at [540, 11] on span "Planning" at bounding box center [547, 12] width 31 height 13
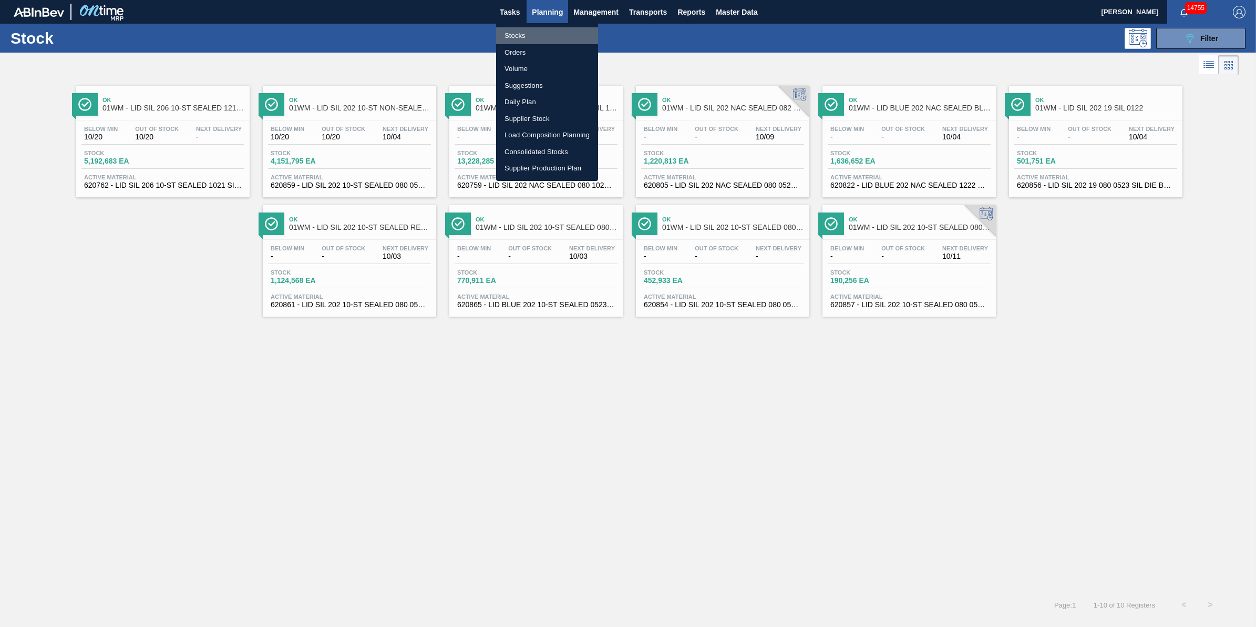
click at [540, 29] on li "Stocks" at bounding box center [547, 35] width 102 height 17
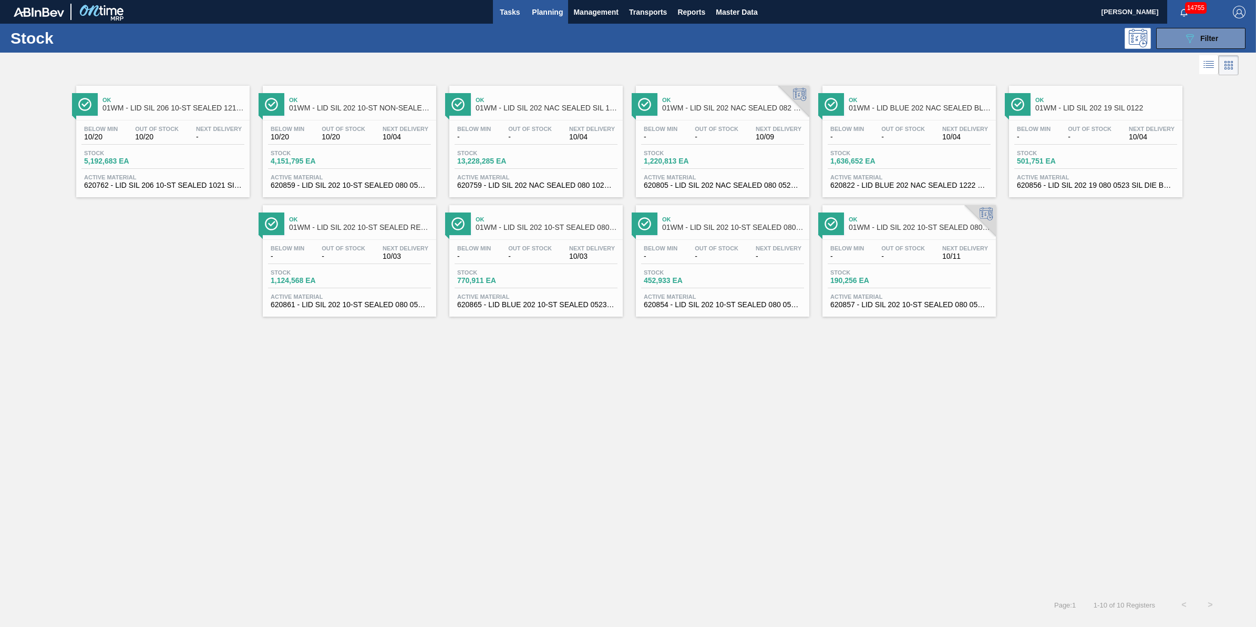
click at [512, 11] on span "Tasks" at bounding box center [509, 12] width 23 height 13
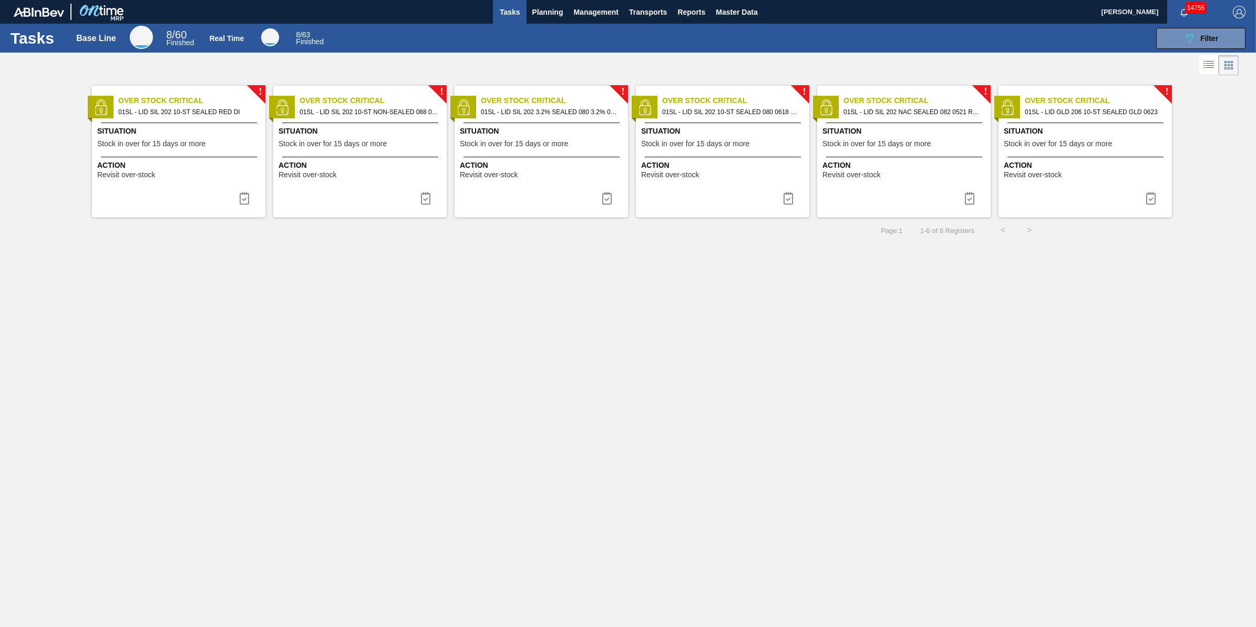
click at [214, 184] on div "! Over Stock Critical 01SL - LID SIL 202 10-ST SEALED RED DI Situation Stock in…" at bounding box center [178, 151] width 173 height 131
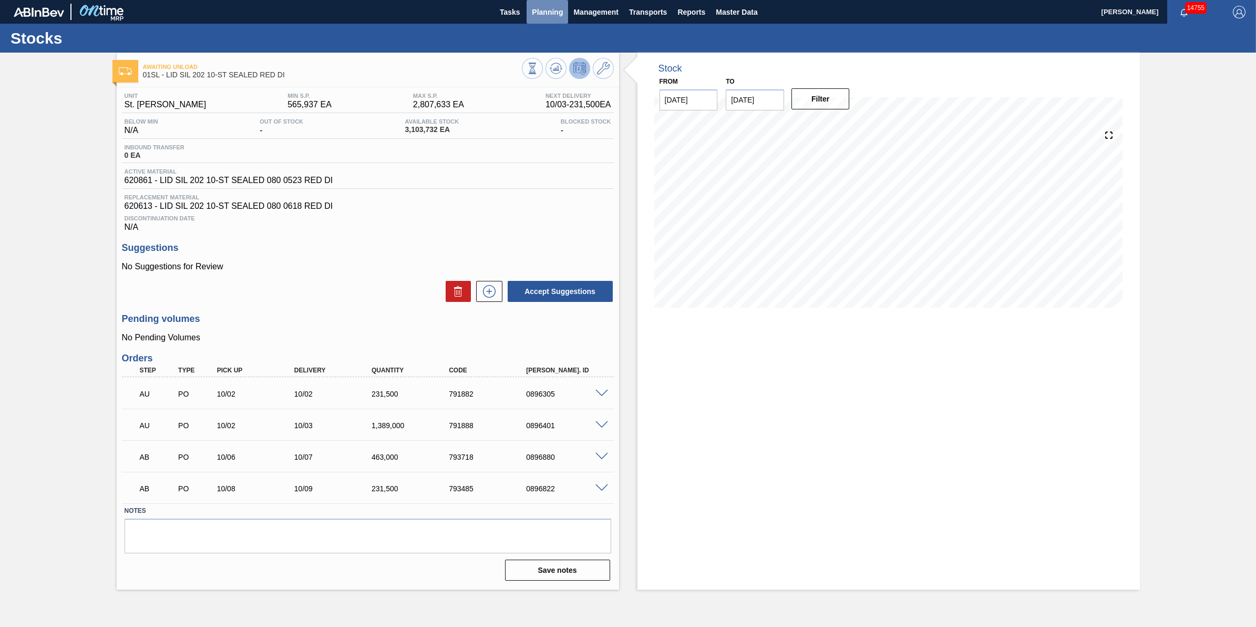
click at [565, 8] on button "Planning" at bounding box center [548, 12] width 42 height 24
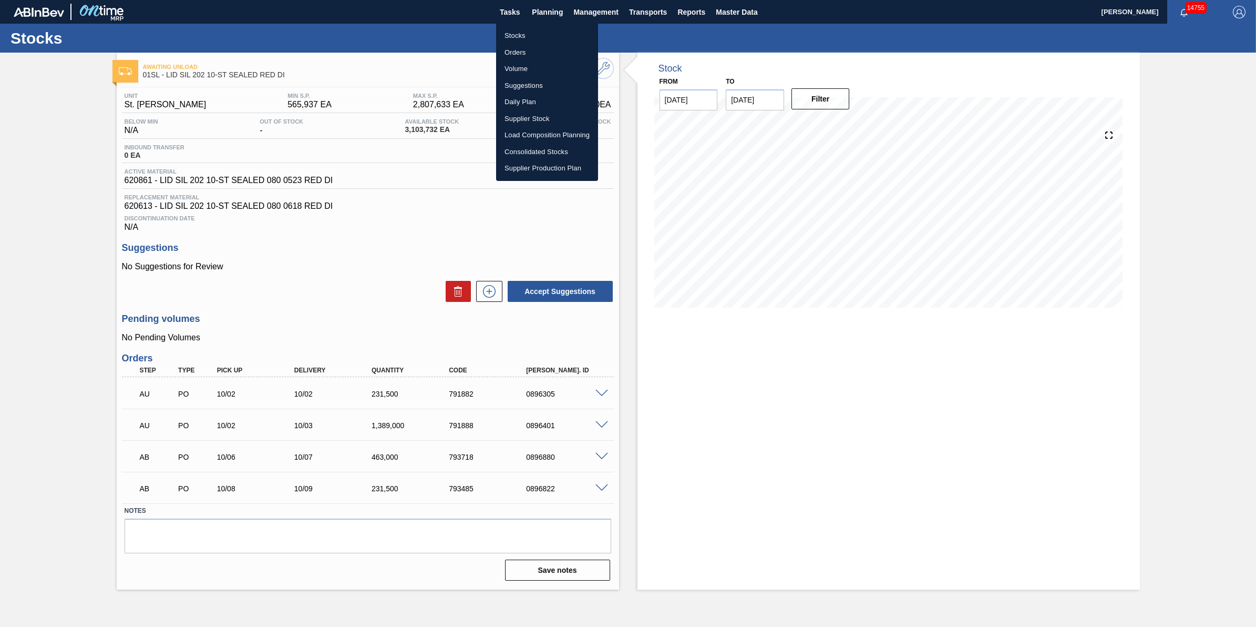
click at [539, 37] on li "Stocks" at bounding box center [547, 35] width 102 height 17
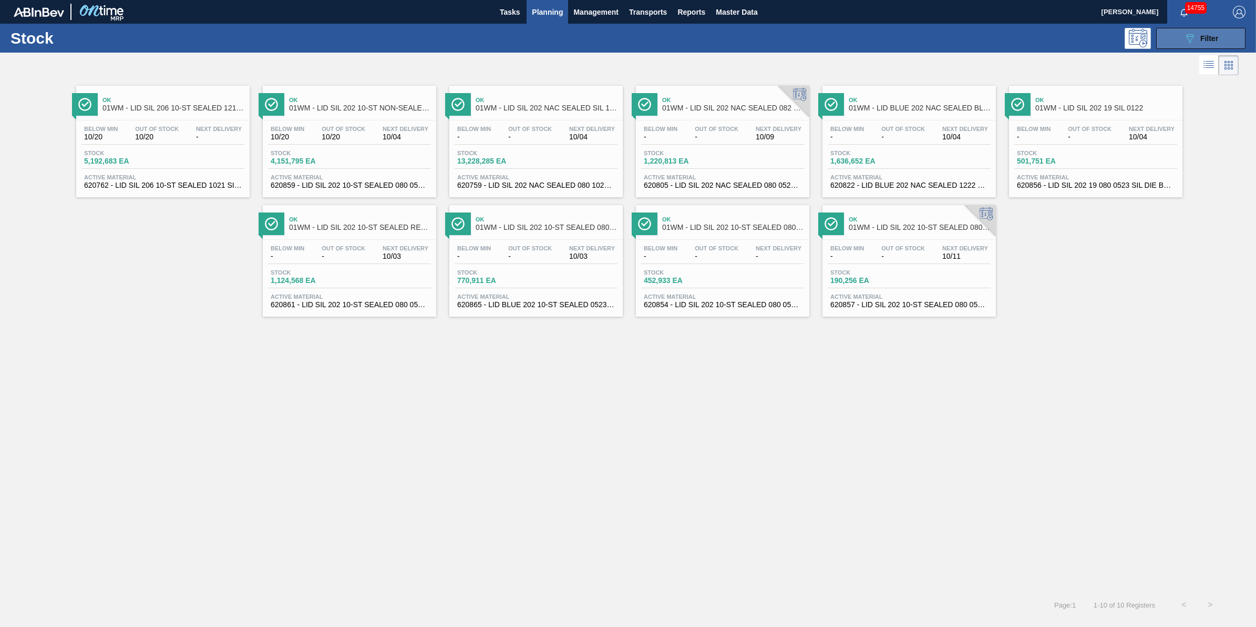
click at [1189, 39] on icon "089F7B8B-B2A5-4AFE-B5C0-19BA573D28AC" at bounding box center [1190, 38] width 13 height 13
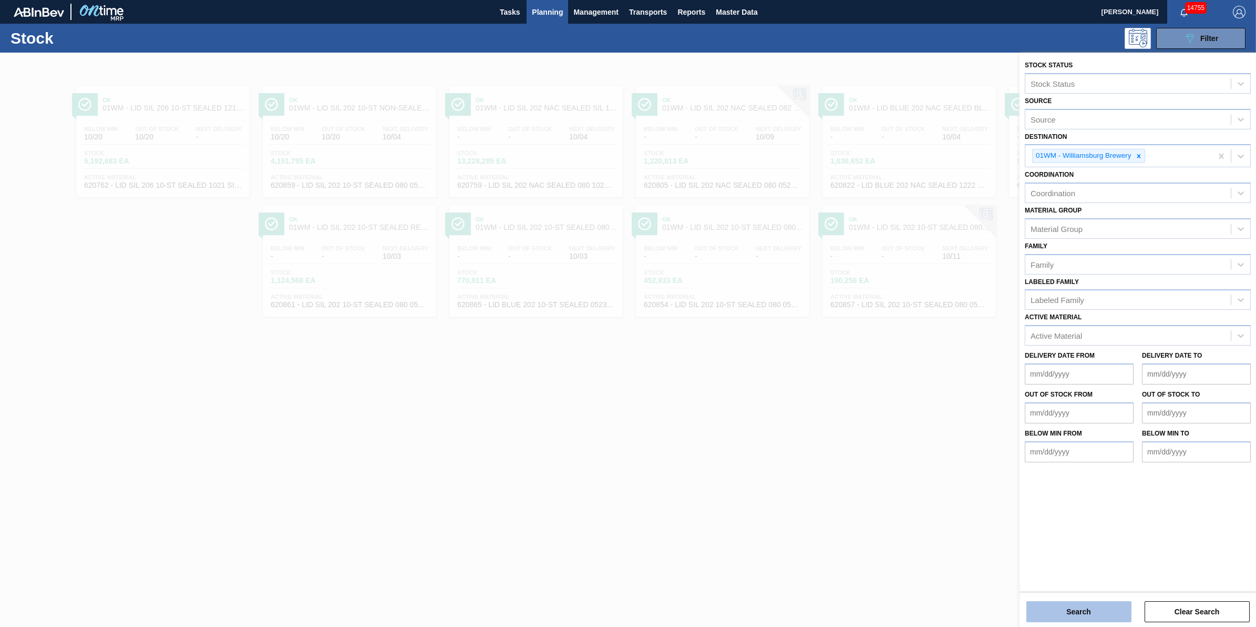
click at [1047, 615] on button "Search" at bounding box center [1078, 611] width 105 height 21
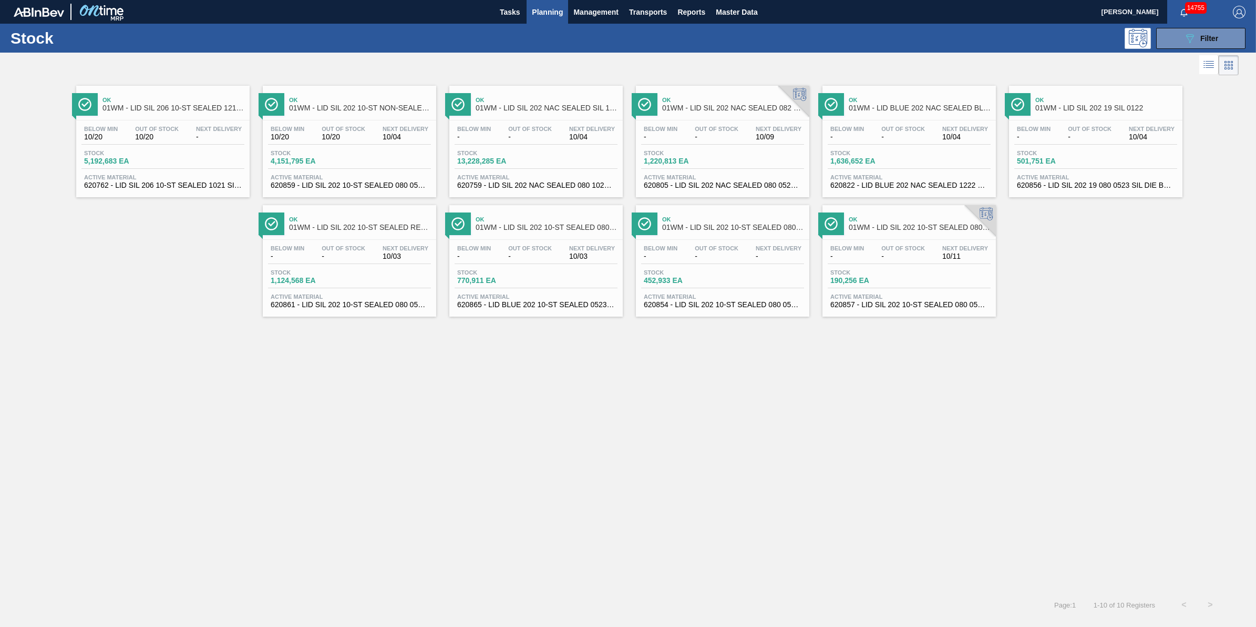
click at [532, 16] on span "Planning" at bounding box center [547, 12] width 31 height 13
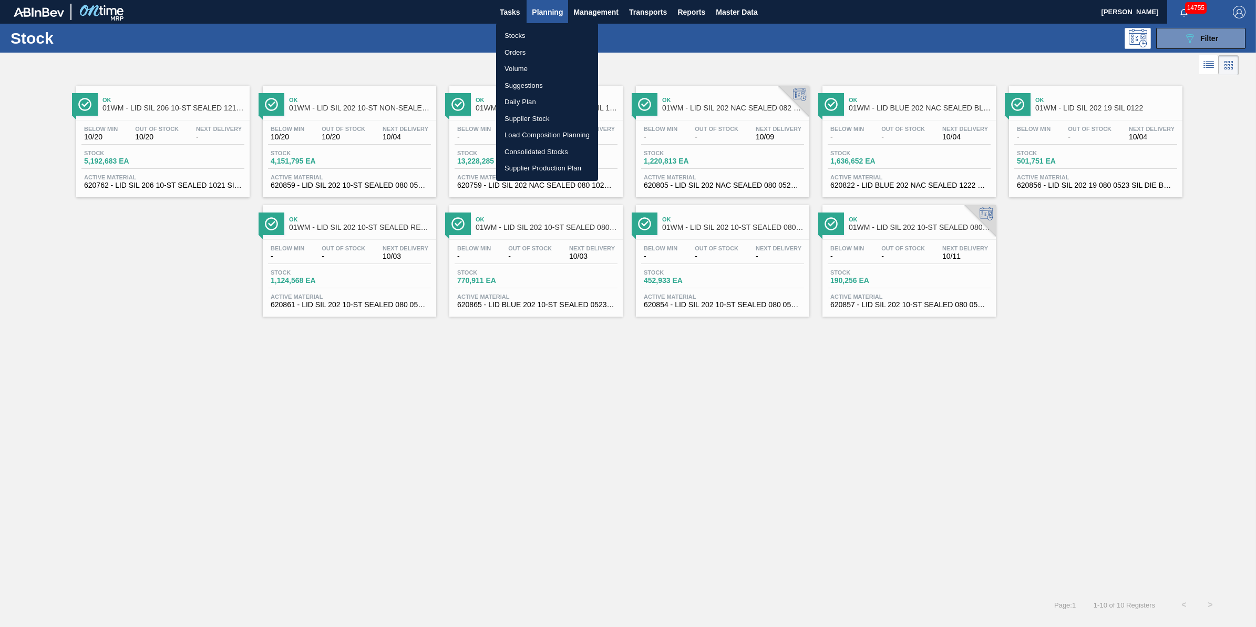
click at [533, 34] on li "Stocks" at bounding box center [547, 35] width 102 height 17
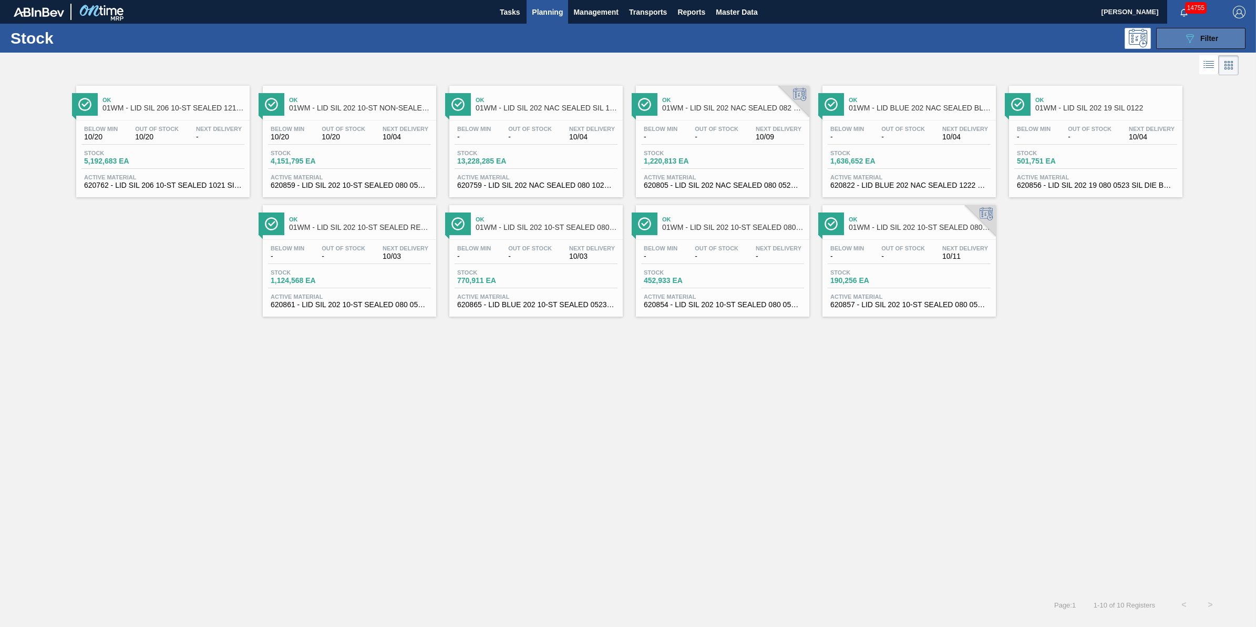
click at [1198, 33] on div "089F7B8B-B2A5-4AFE-B5C0-19BA573D28AC Filter" at bounding box center [1201, 38] width 35 height 13
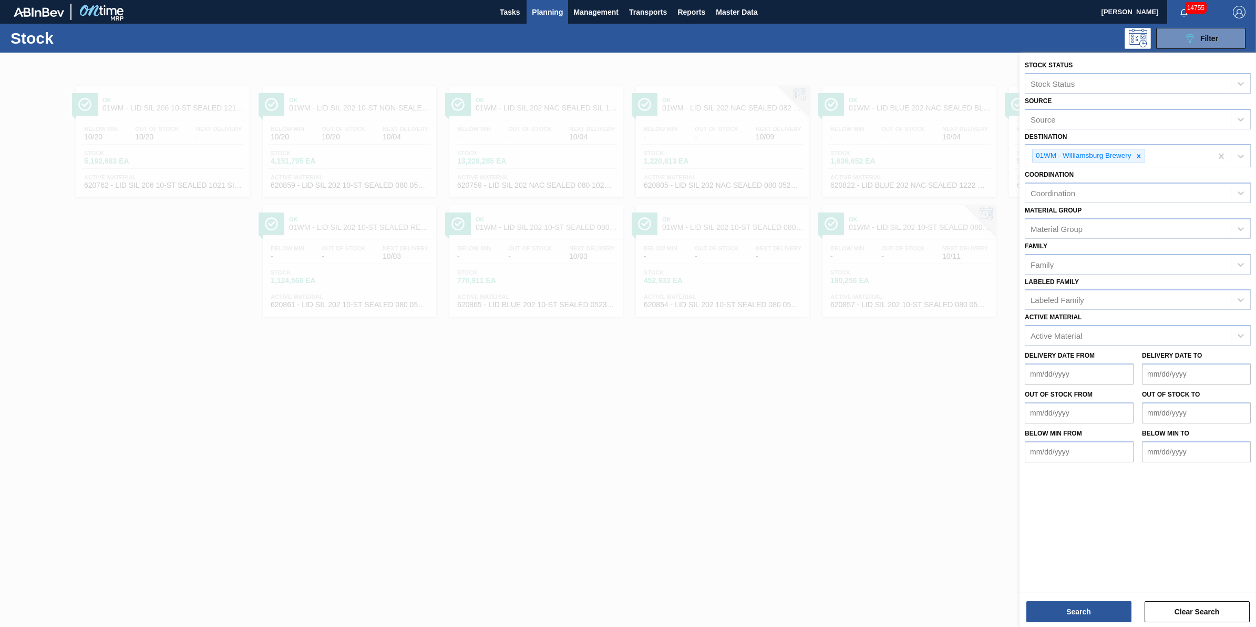
click at [744, 35] on div "089F7B8B-B2A5-4AFE-B5C0-19BA573D28AC Filter" at bounding box center [712, 38] width 1078 height 21
click at [742, 15] on span "Master Data" at bounding box center [737, 12] width 42 height 13
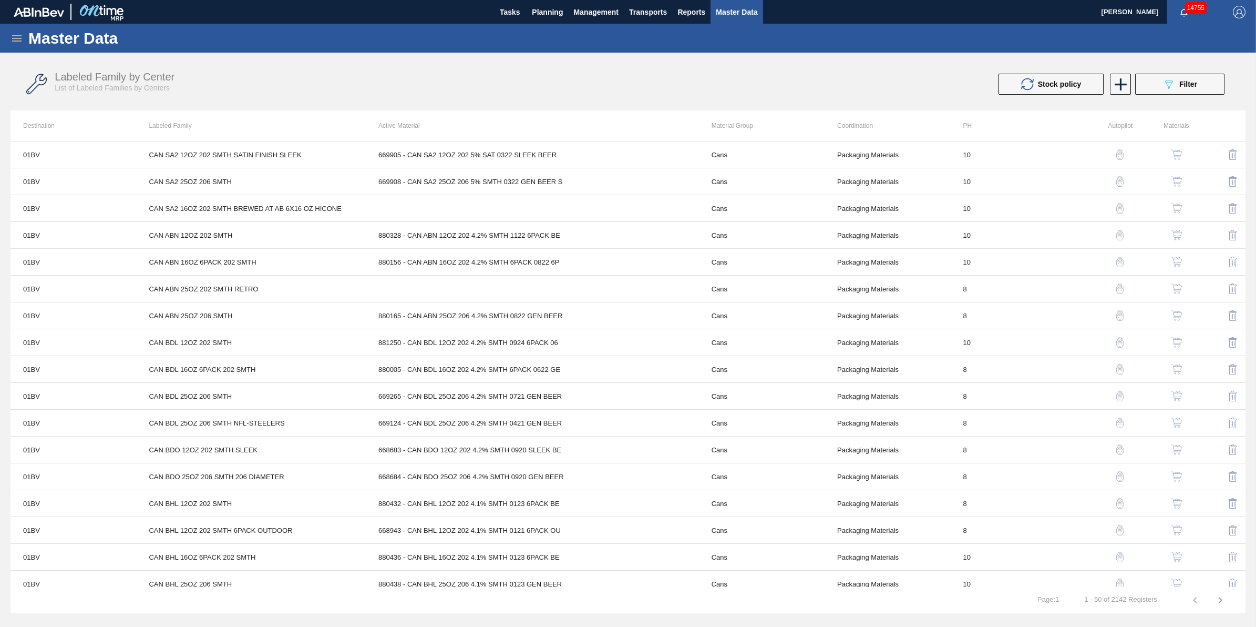
click at [22, 40] on icon at bounding box center [17, 38] width 13 height 13
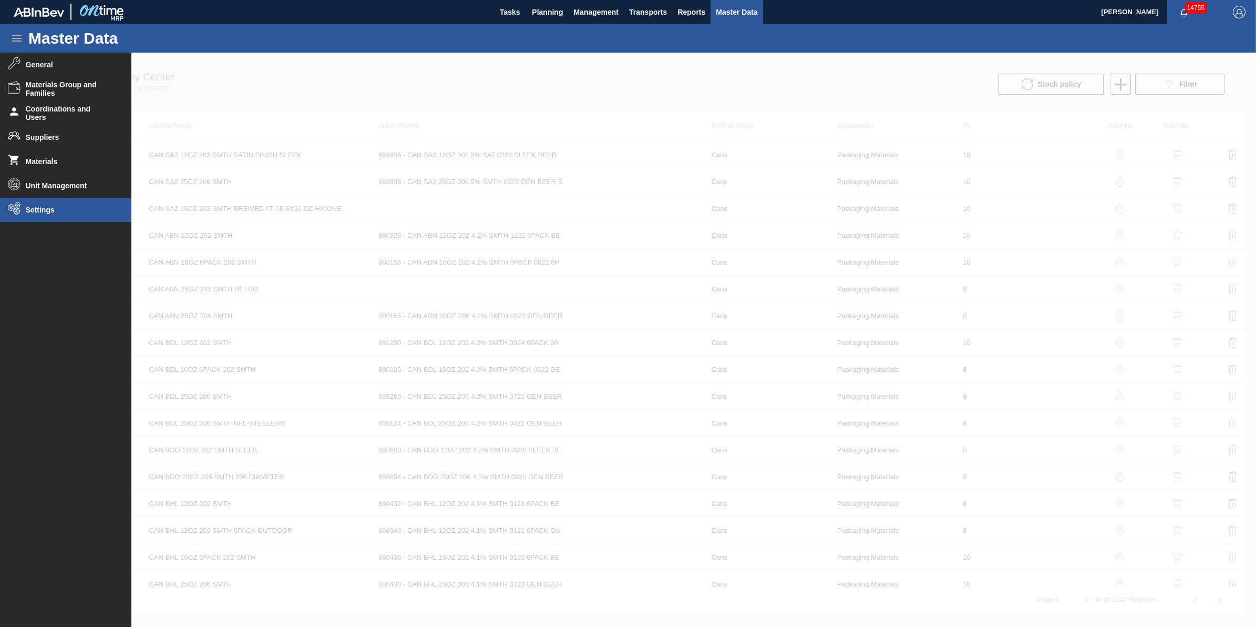
click at [74, 214] on li "Settings" at bounding box center [65, 210] width 131 height 24
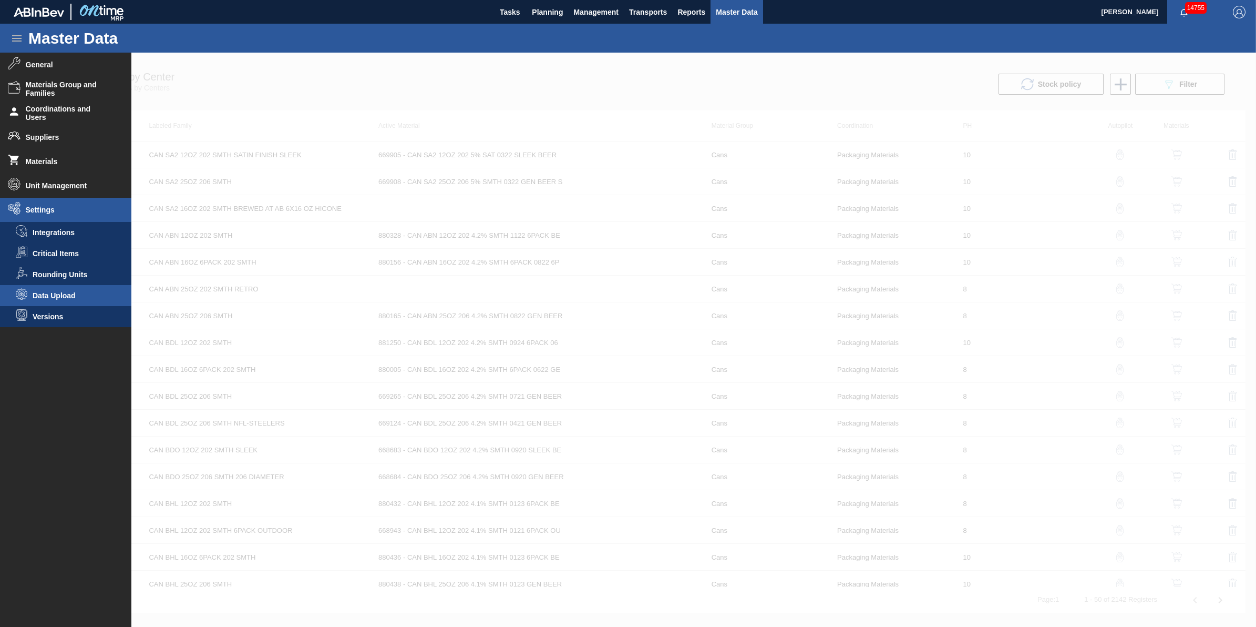
click at [73, 293] on span "Data Upload" at bounding box center [73, 295] width 81 height 8
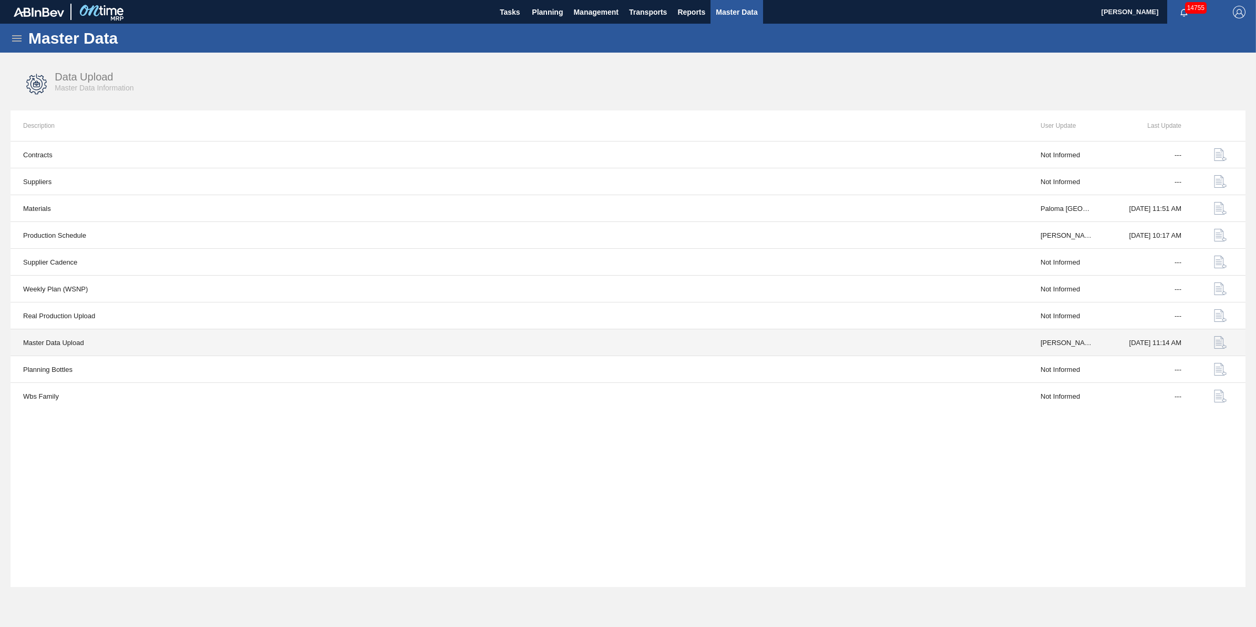
click at [1220, 343] on img "button" at bounding box center [1220, 342] width 13 height 13
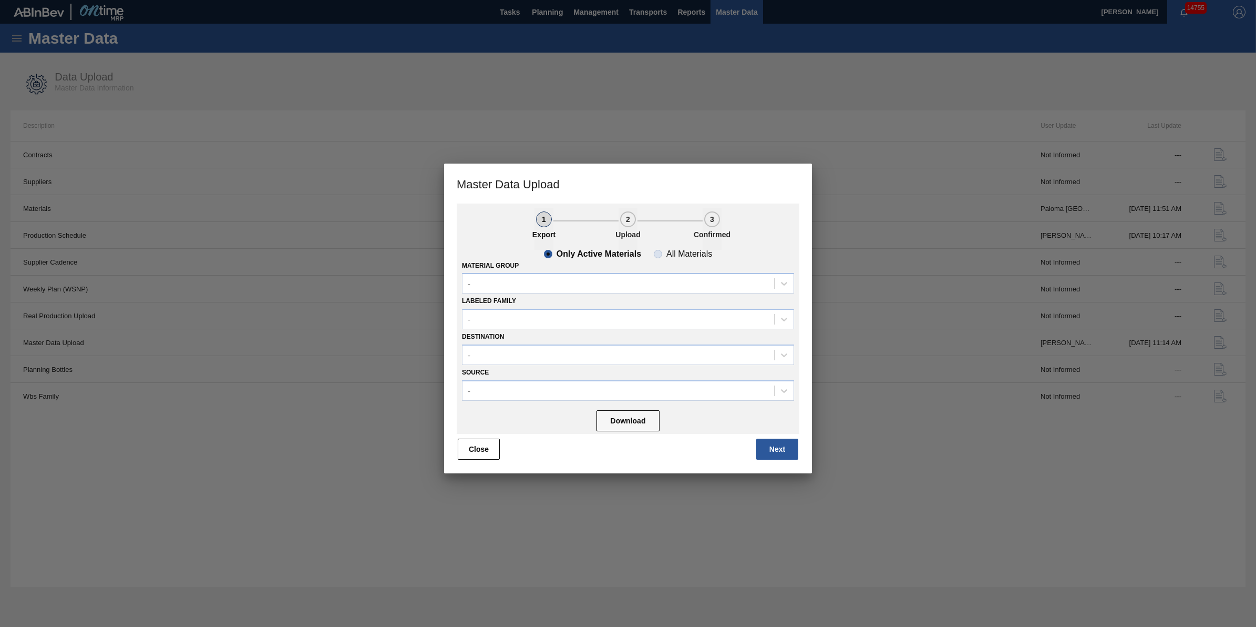
click at [0, 0] on slot "All Materials" at bounding box center [0, 0] width 0 height 0
click at [666, 251] on input "All Materials" at bounding box center [658, 253] width 17 height 17
radio input "true"
radio input "false"
click at [619, 283] on div "-" at bounding box center [619, 283] width 312 height 15
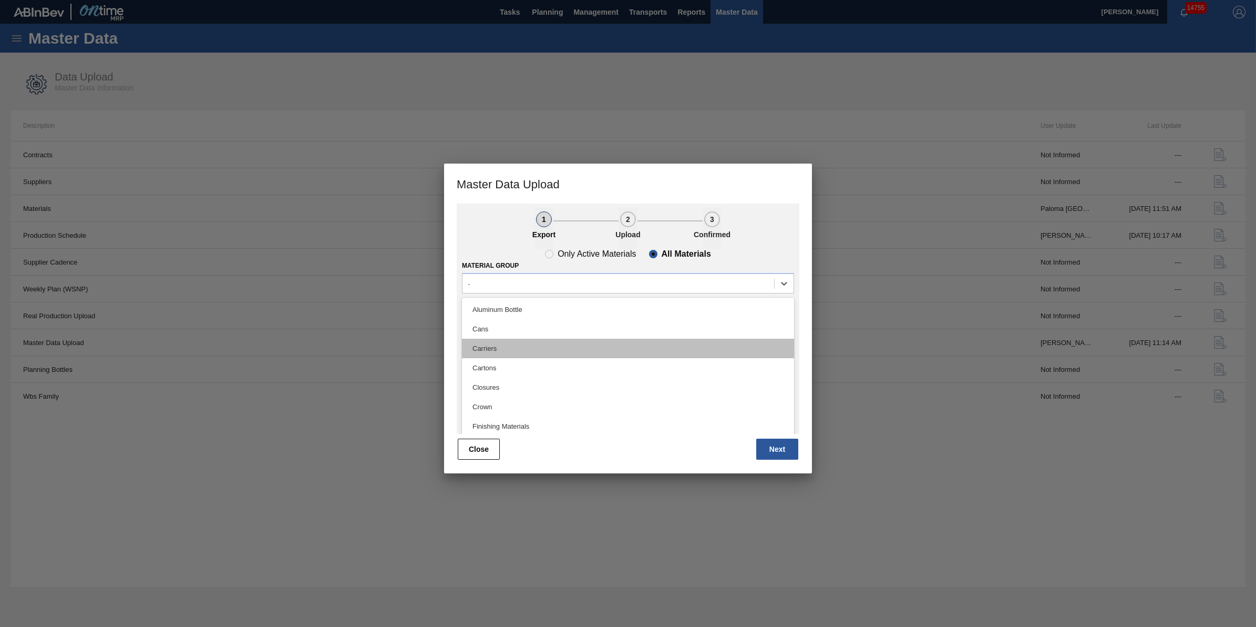
click at [612, 338] on div "Carriers" at bounding box center [628, 347] width 332 height 19
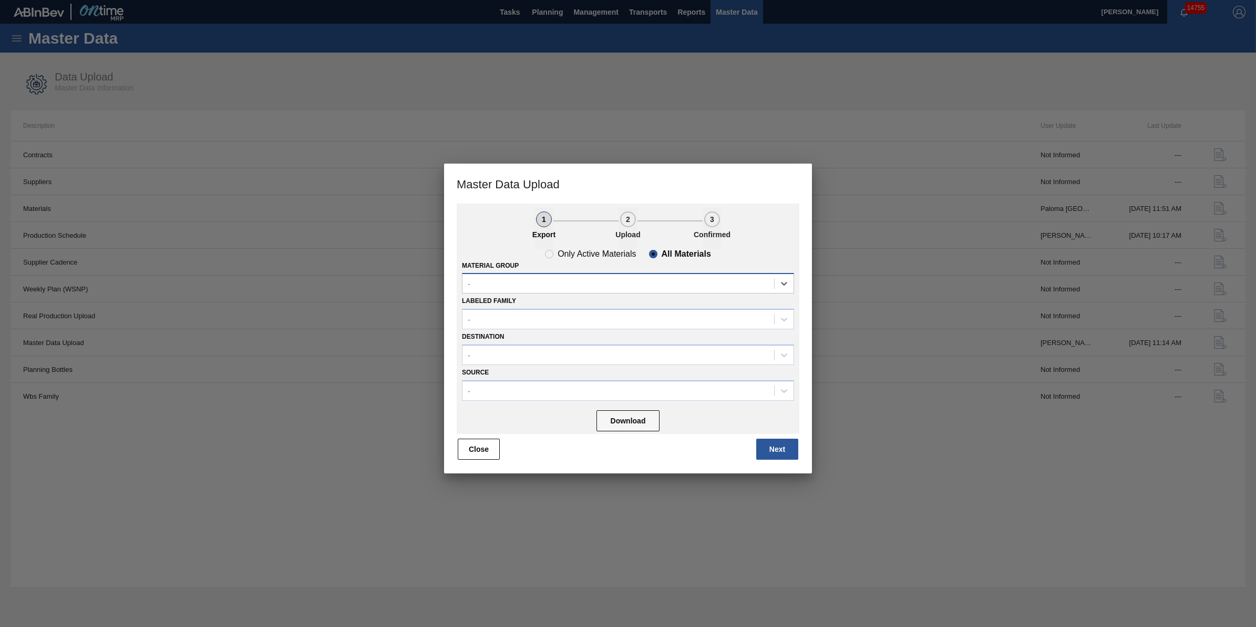
click at [734, 284] on div "-" at bounding box center [619, 283] width 312 height 15
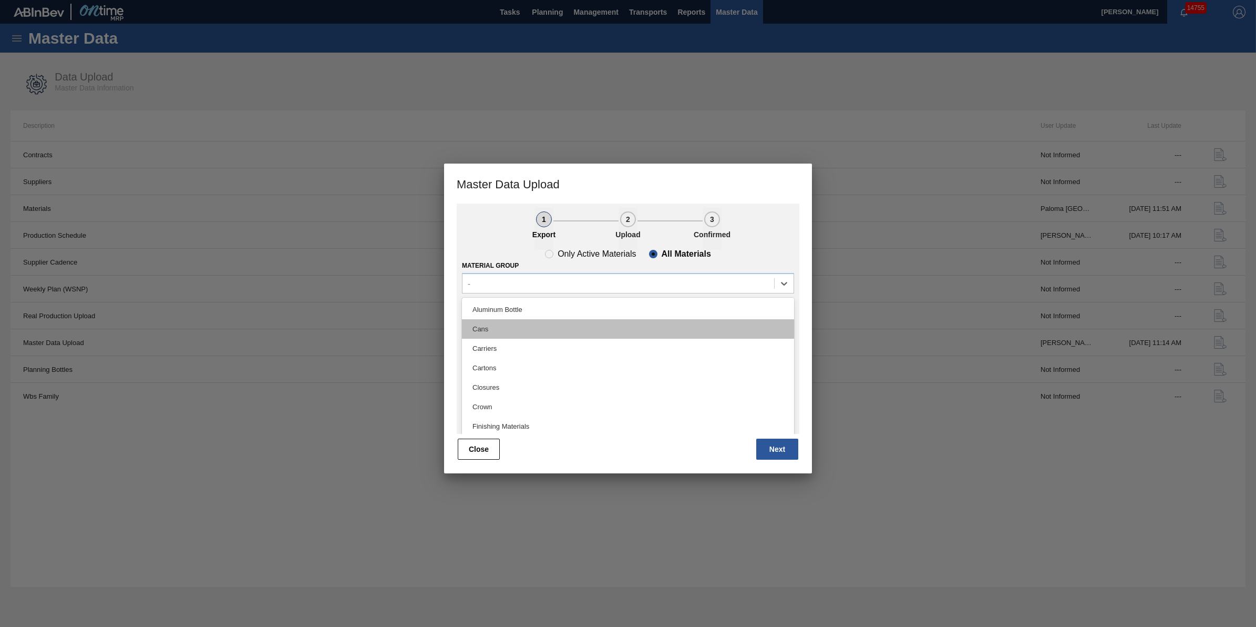
click at [695, 327] on div "Cans" at bounding box center [628, 328] width 332 height 19
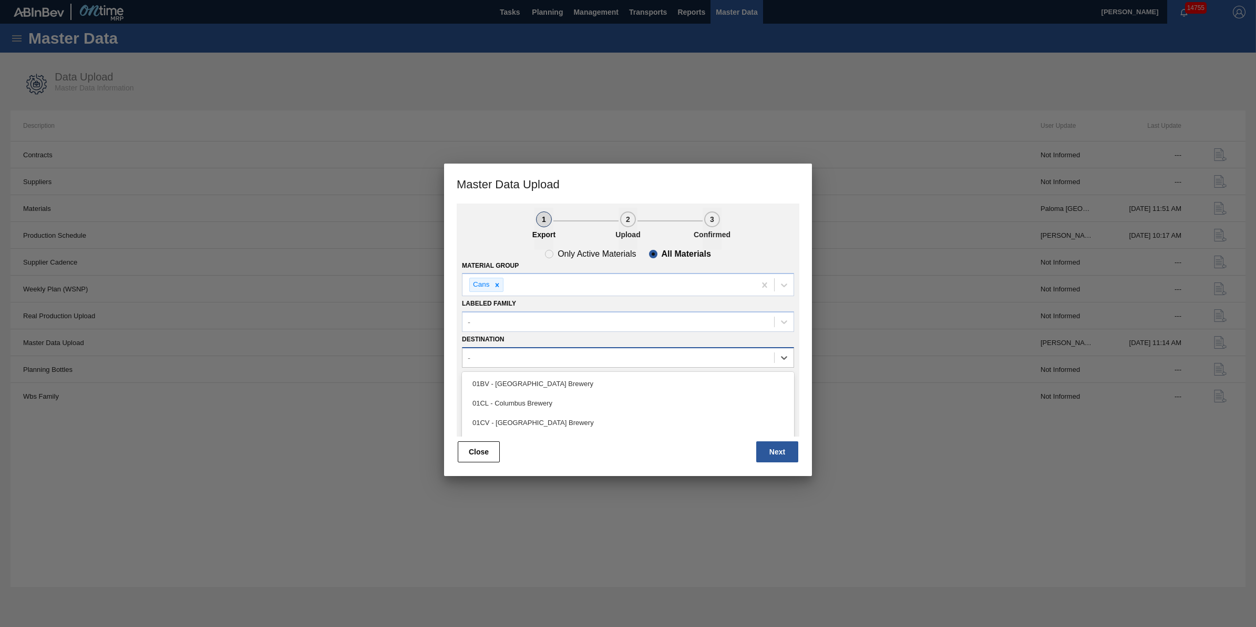
click at [679, 354] on div "-" at bounding box center [619, 357] width 312 height 15
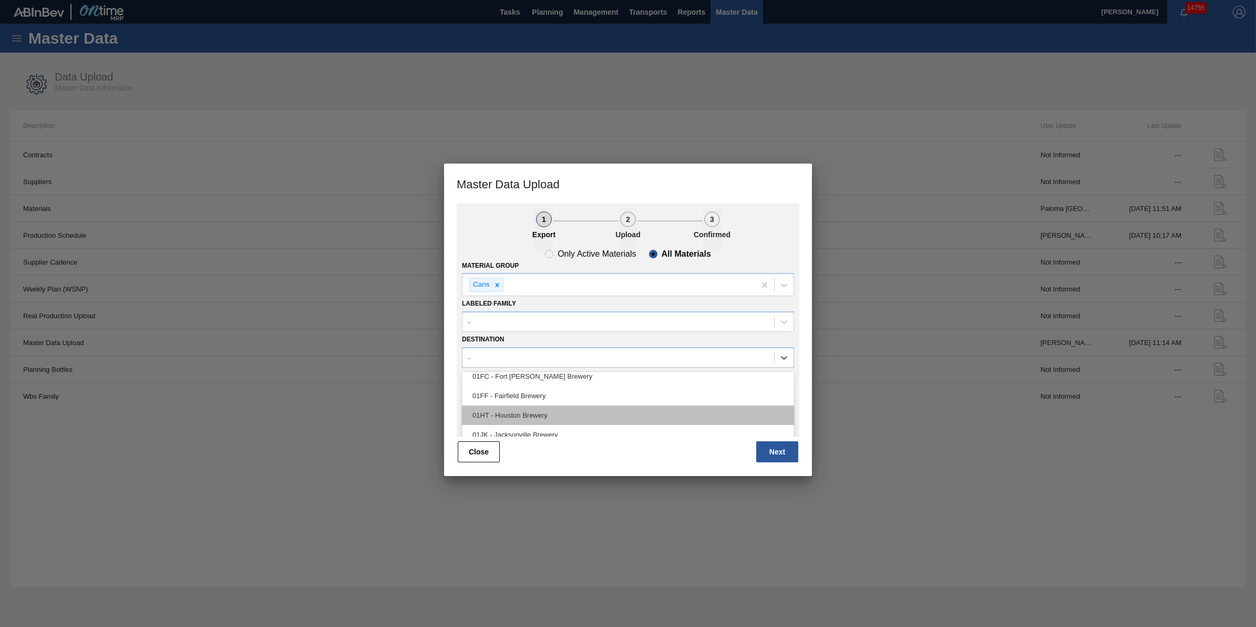
scroll to position [80, 0]
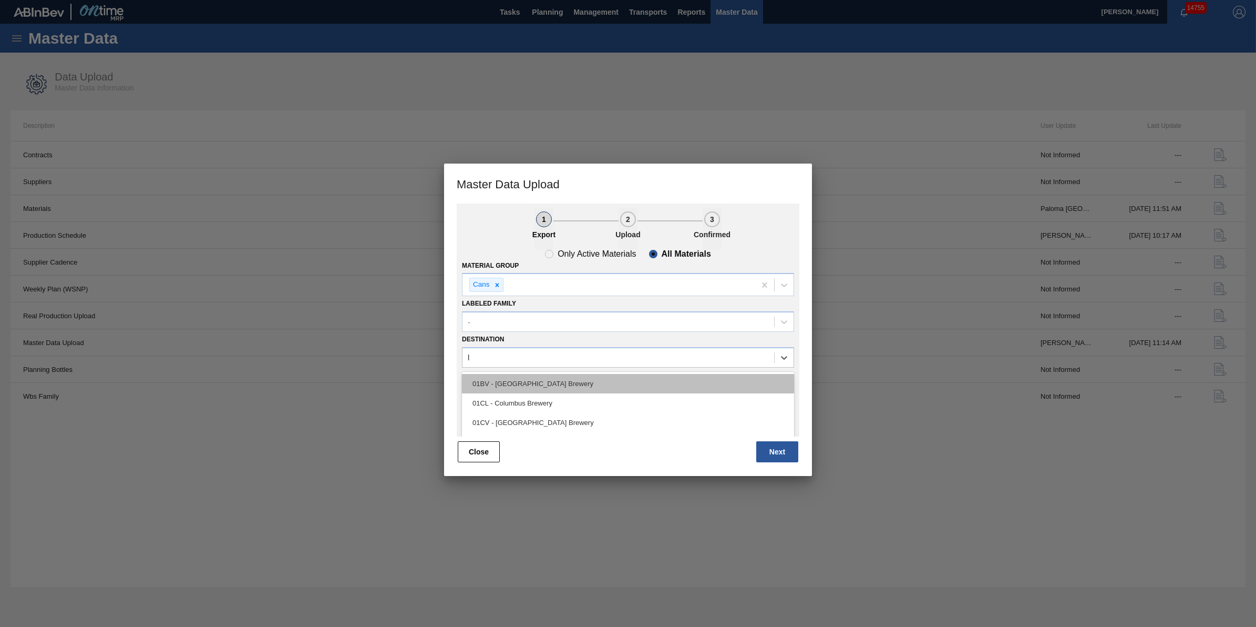
type input "la"
click at [571, 384] on div "01LA - Los Angeles Brewery" at bounding box center [628, 383] width 332 height 19
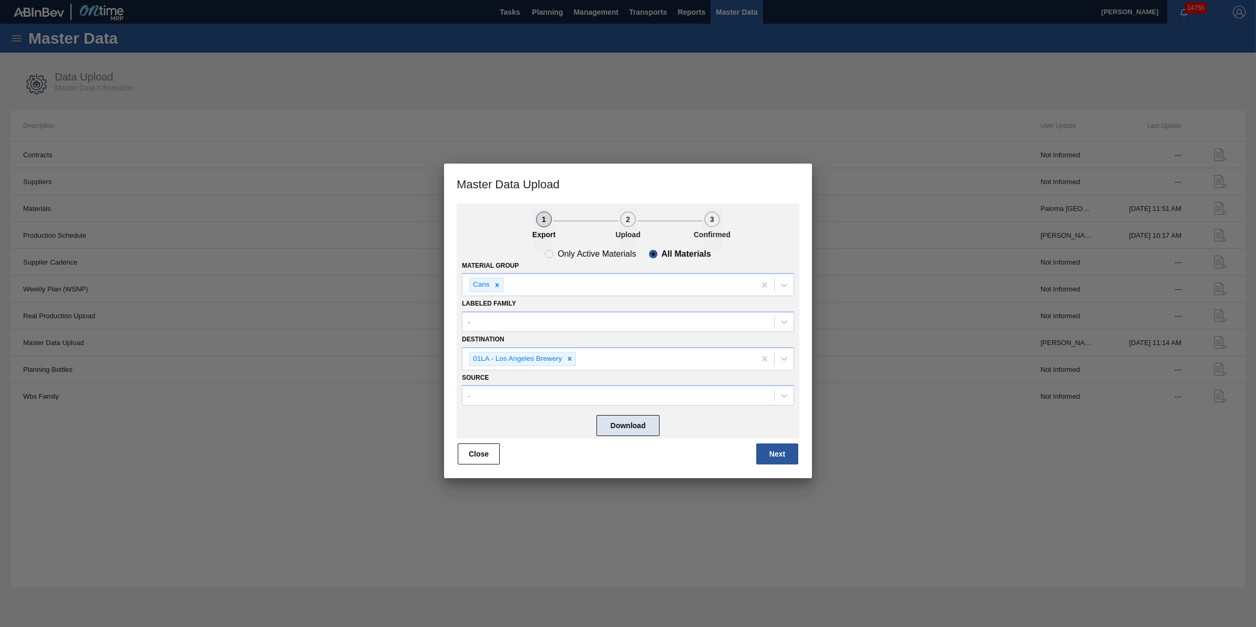
click at [649, 422] on button "Download" at bounding box center [628, 425] width 63 height 21
click at [791, 453] on button "Next" at bounding box center [777, 453] width 42 height 21
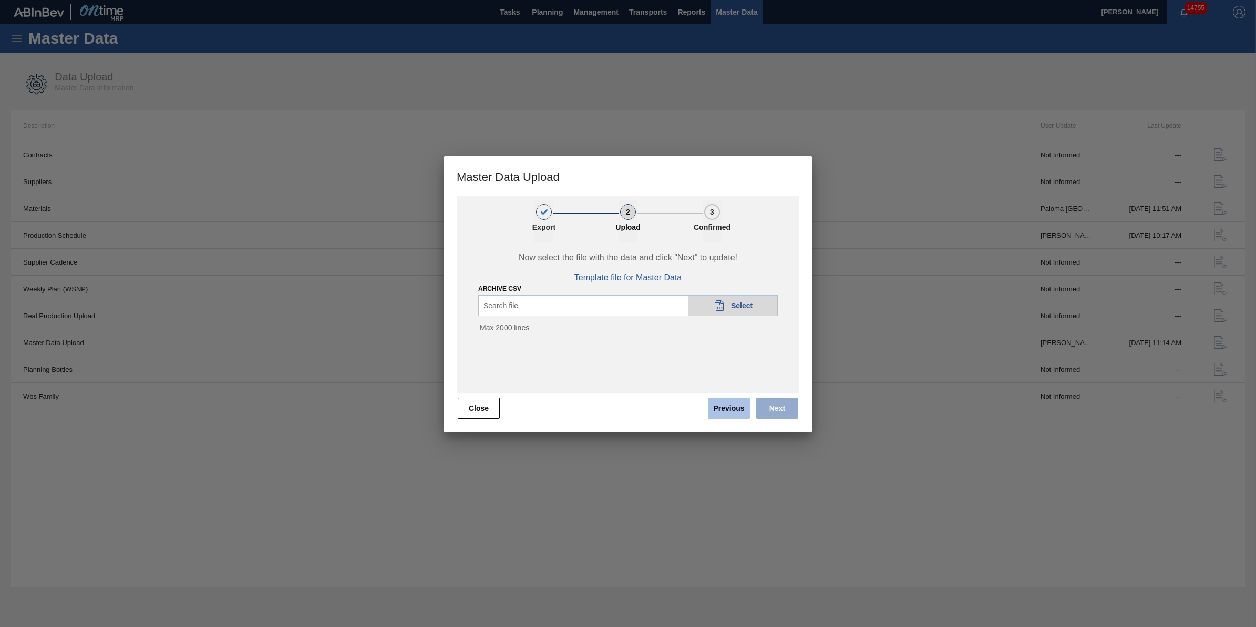
click at [715, 408] on button "Previous" at bounding box center [729, 407] width 42 height 21
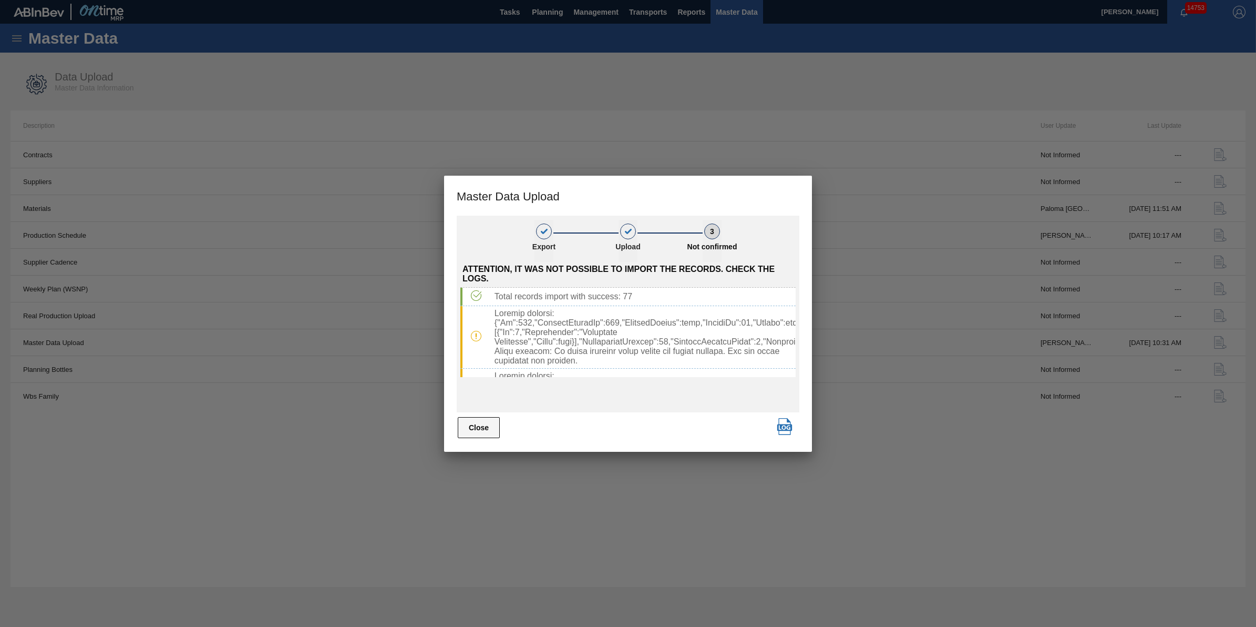
click at [484, 430] on button "Close" at bounding box center [479, 427] width 42 height 21
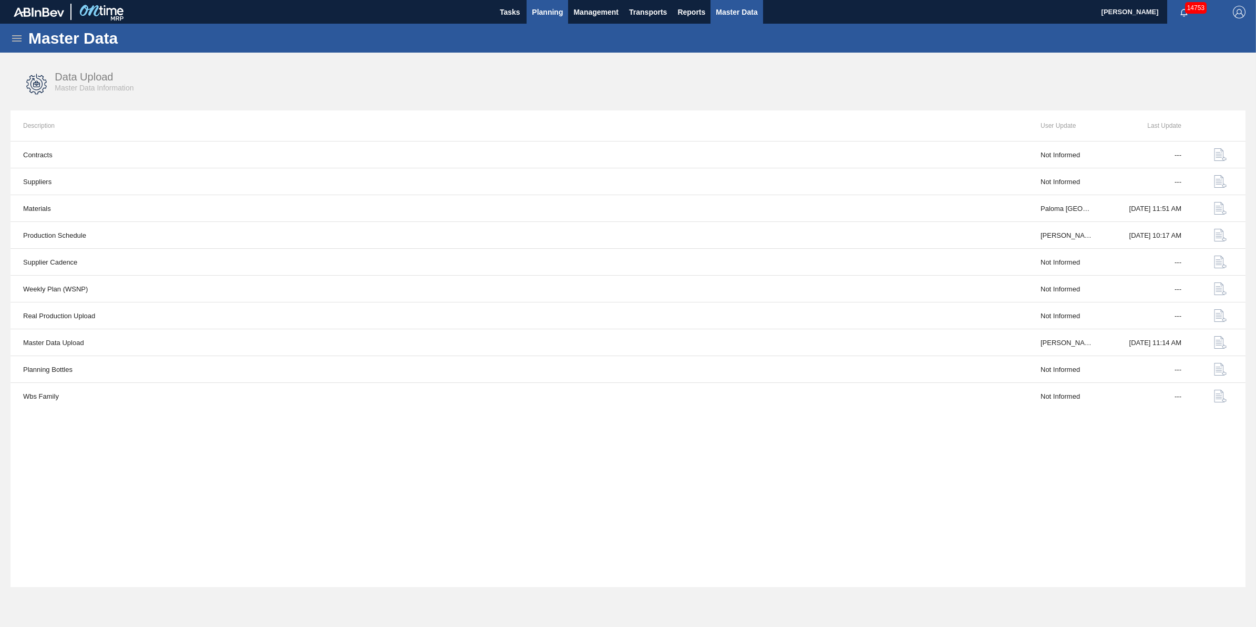
click at [556, 11] on span "Planning" at bounding box center [547, 12] width 31 height 13
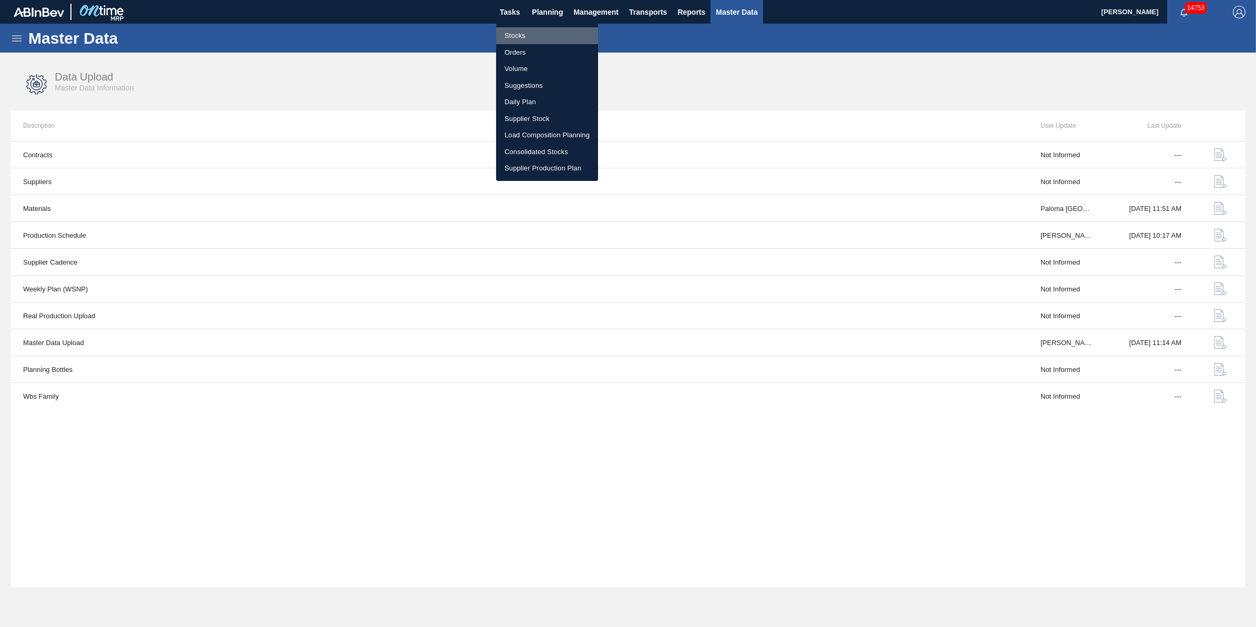
click at [568, 29] on li "Stocks" at bounding box center [547, 35] width 102 height 17
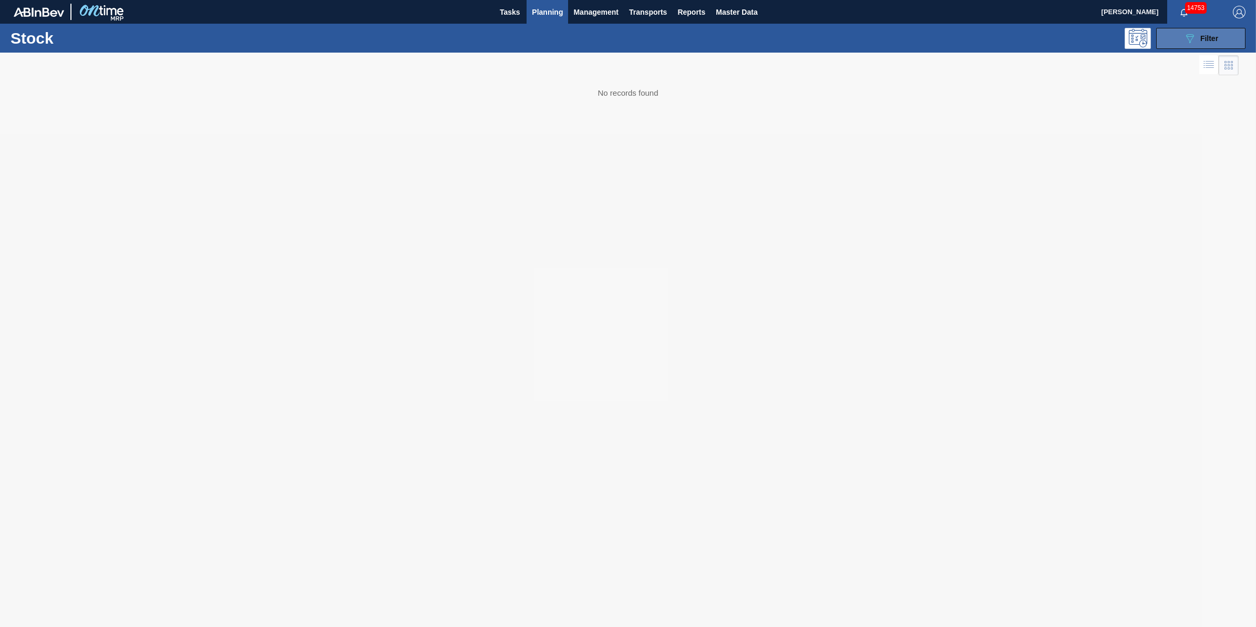
click at [1208, 35] on span "Filter" at bounding box center [1209, 38] width 18 height 8
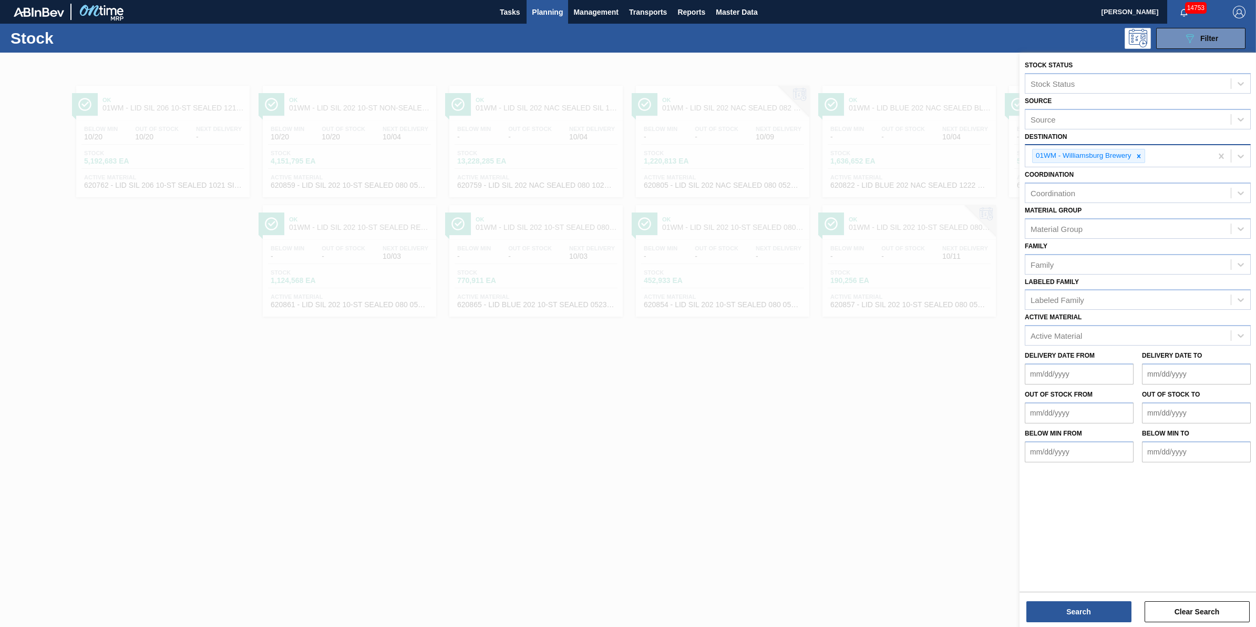
click at [1149, 154] on div "01WM - Williamsburg Brewery" at bounding box center [1118, 156] width 187 height 22
click at [1145, 156] on div "01WM - Williamsburg Brewery" at bounding box center [1088, 156] width 113 height 14
click at [1144, 156] on div at bounding box center [1139, 155] width 12 height 13
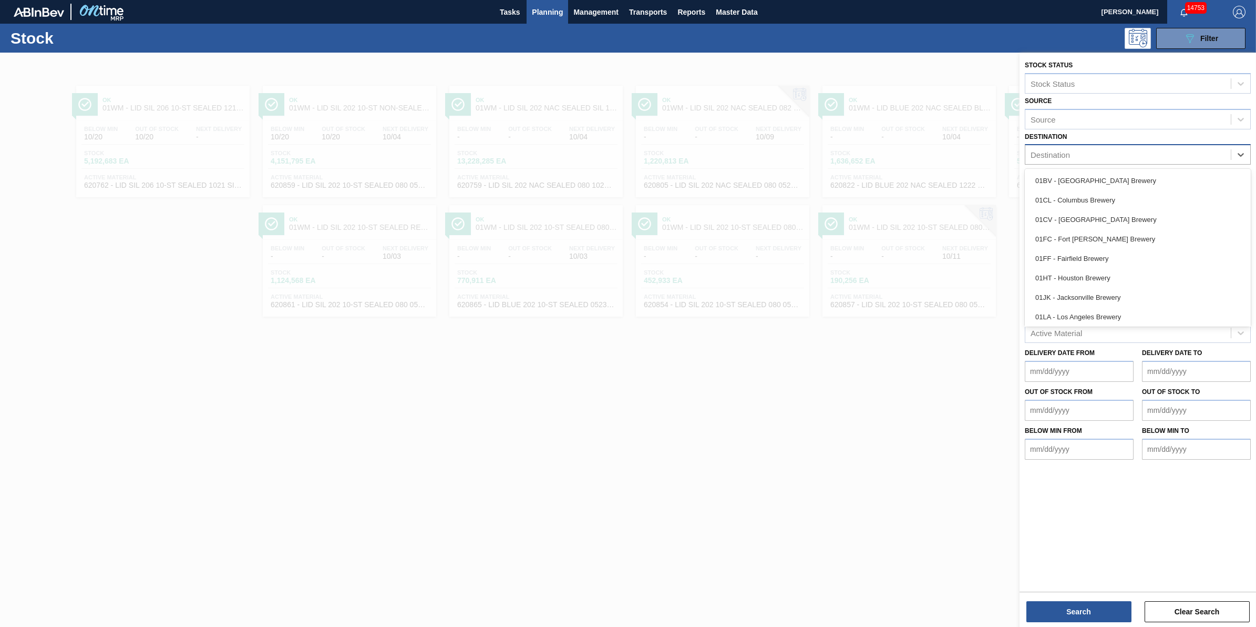
click at [1142, 156] on div "Destination" at bounding box center [1128, 154] width 206 height 15
click at [1121, 238] on div "01LA - Los Angeles Brewery" at bounding box center [1138, 236] width 226 height 19
